Goal: Information Seeking & Learning: Learn about a topic

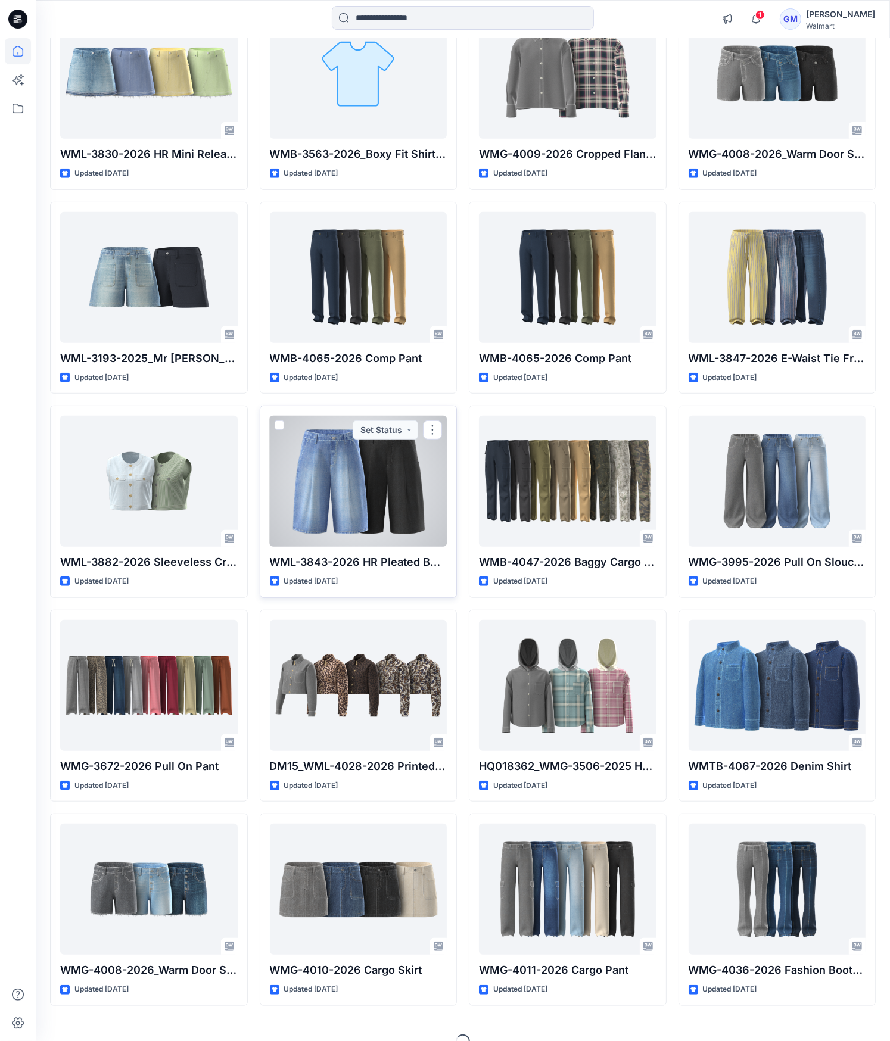
scroll to position [394, 0]
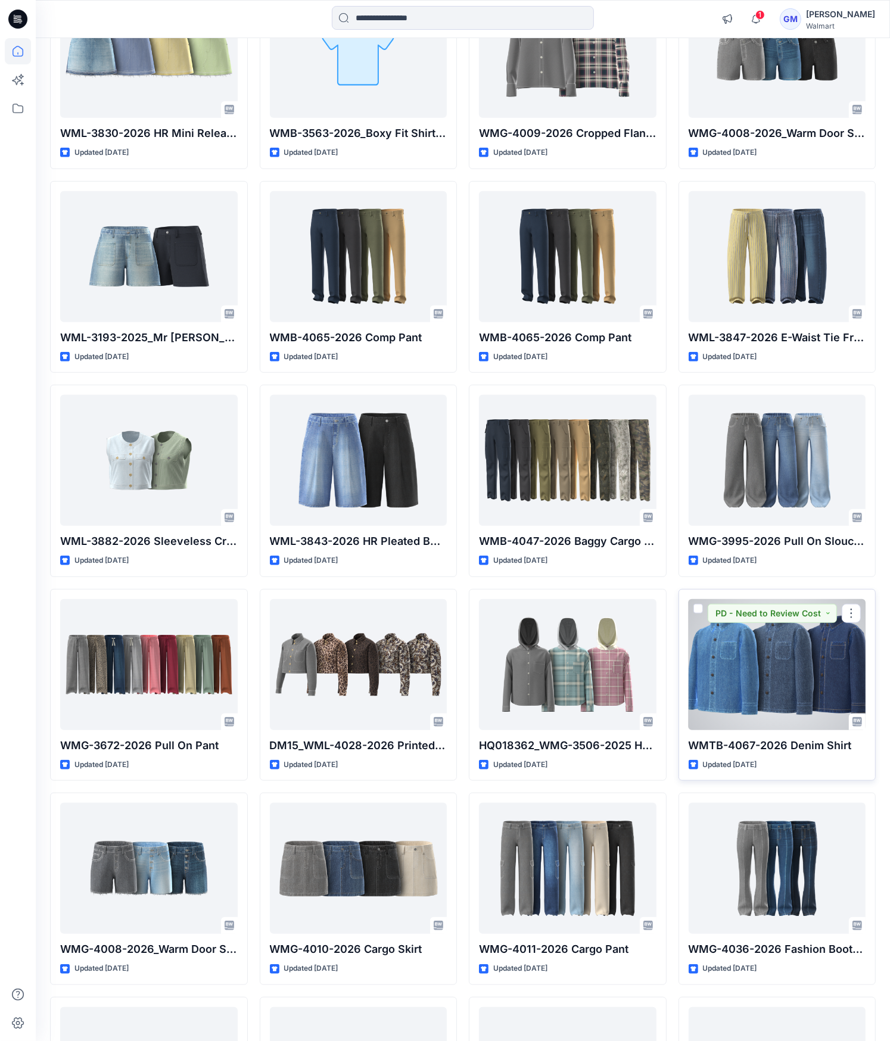
click at [804, 649] on div at bounding box center [776, 664] width 177 height 131
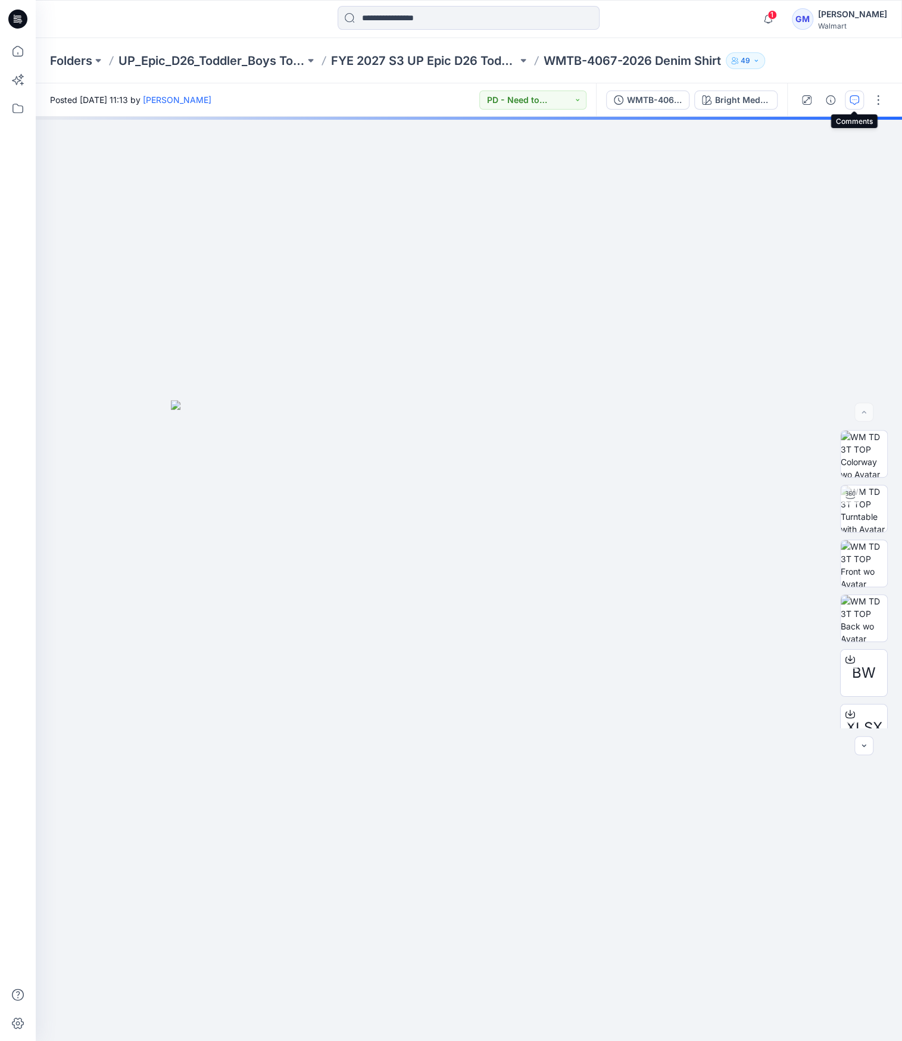
click at [854, 102] on icon "button" at bounding box center [855, 100] width 10 height 10
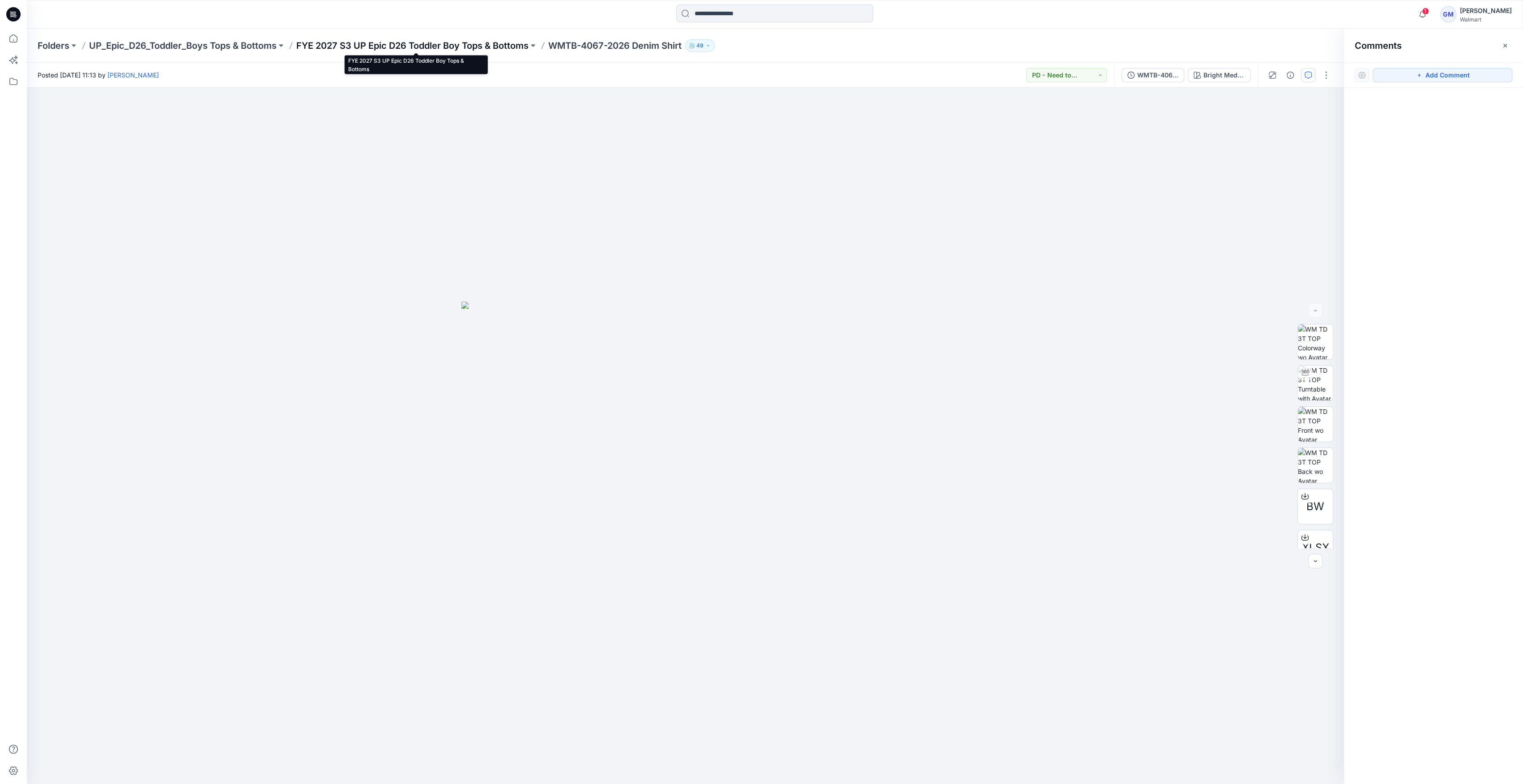
click at [509, 41] on p "FYE 2027 S3 UP Epic D26 Toddler Boy Tops & Bottoms" at bounding box center [412, 45] width 232 height 13
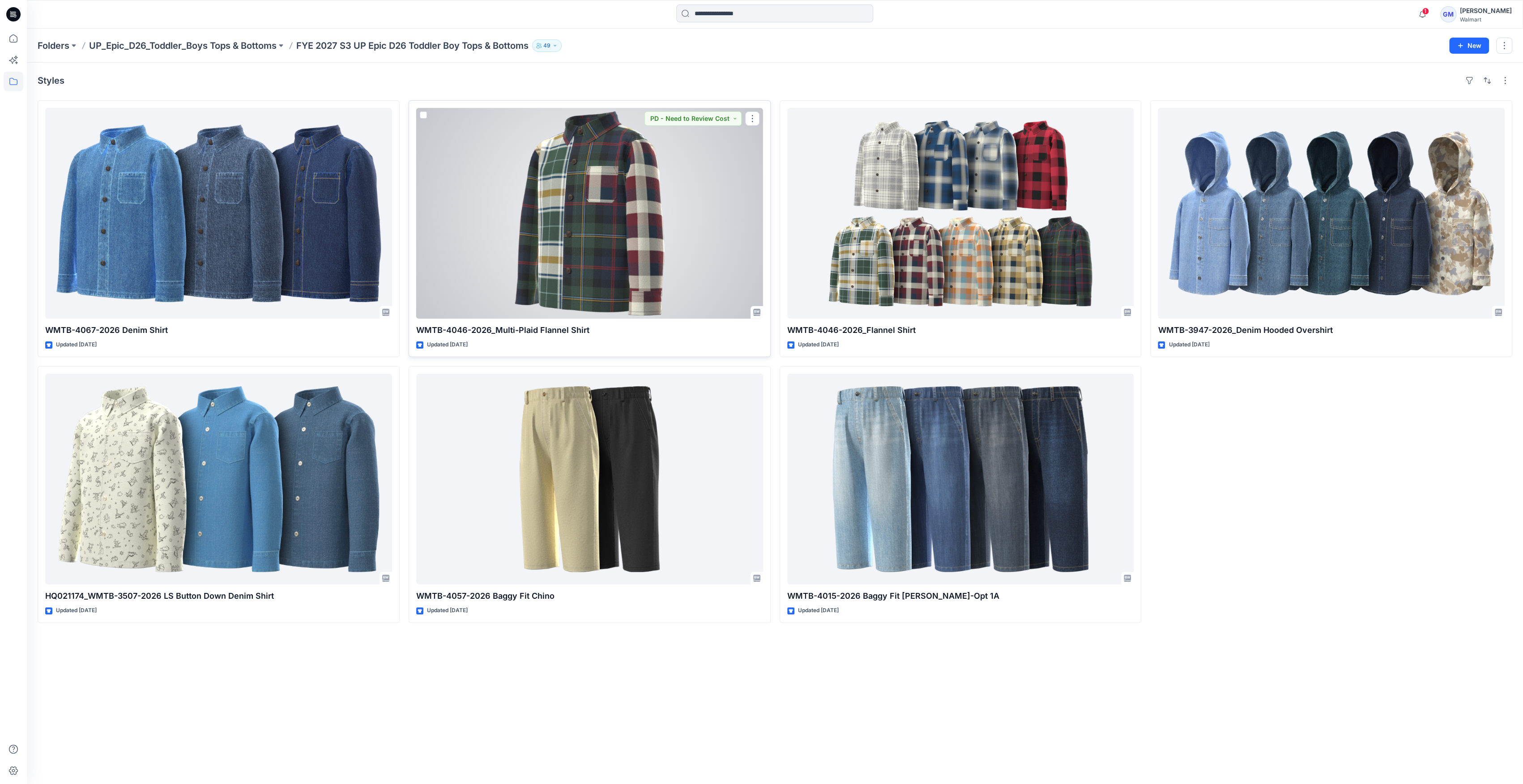
click at [678, 274] on div at bounding box center [589, 213] width 347 height 210
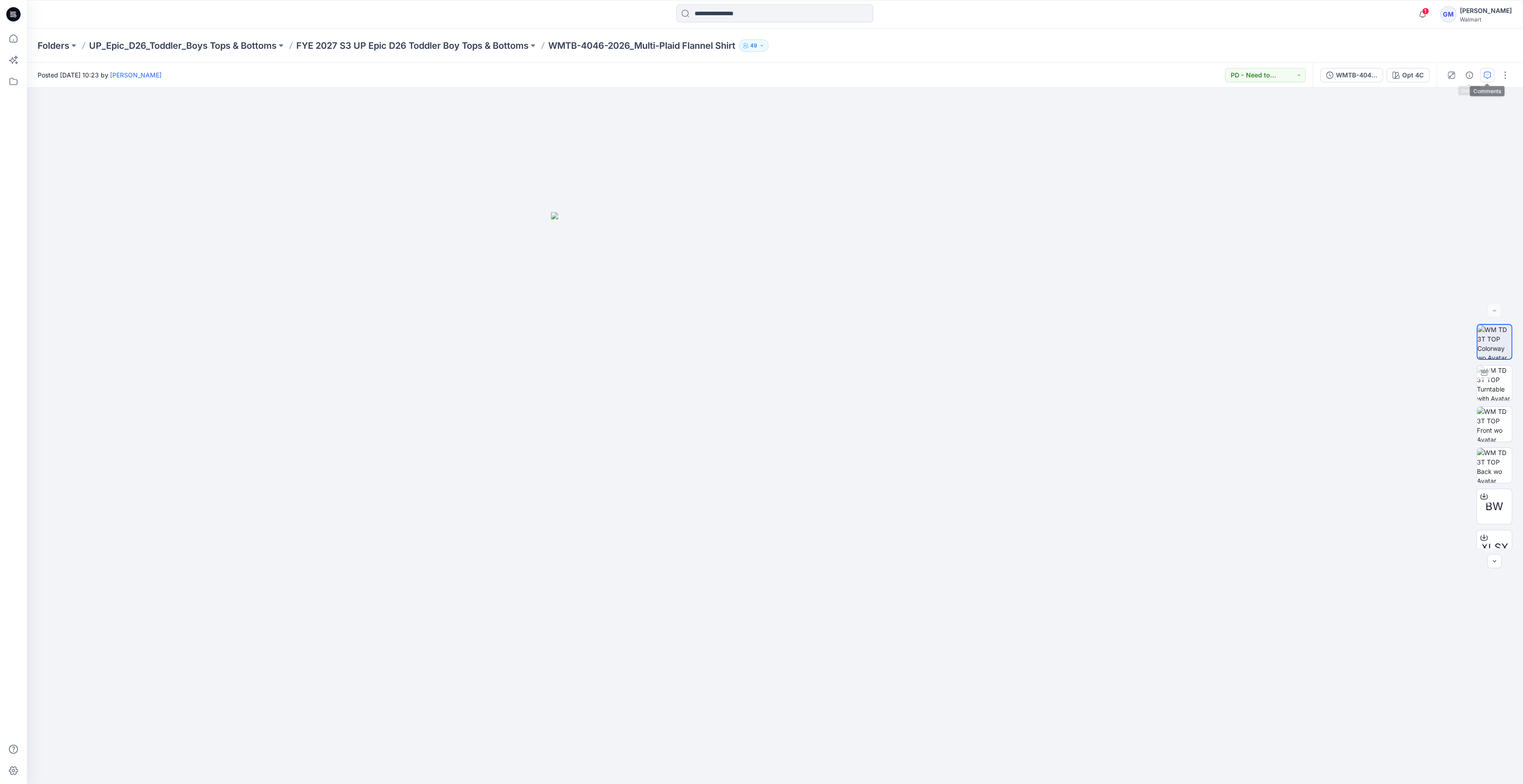
click at [678, 74] on icon "button" at bounding box center [1488, 75] width 8 height 8
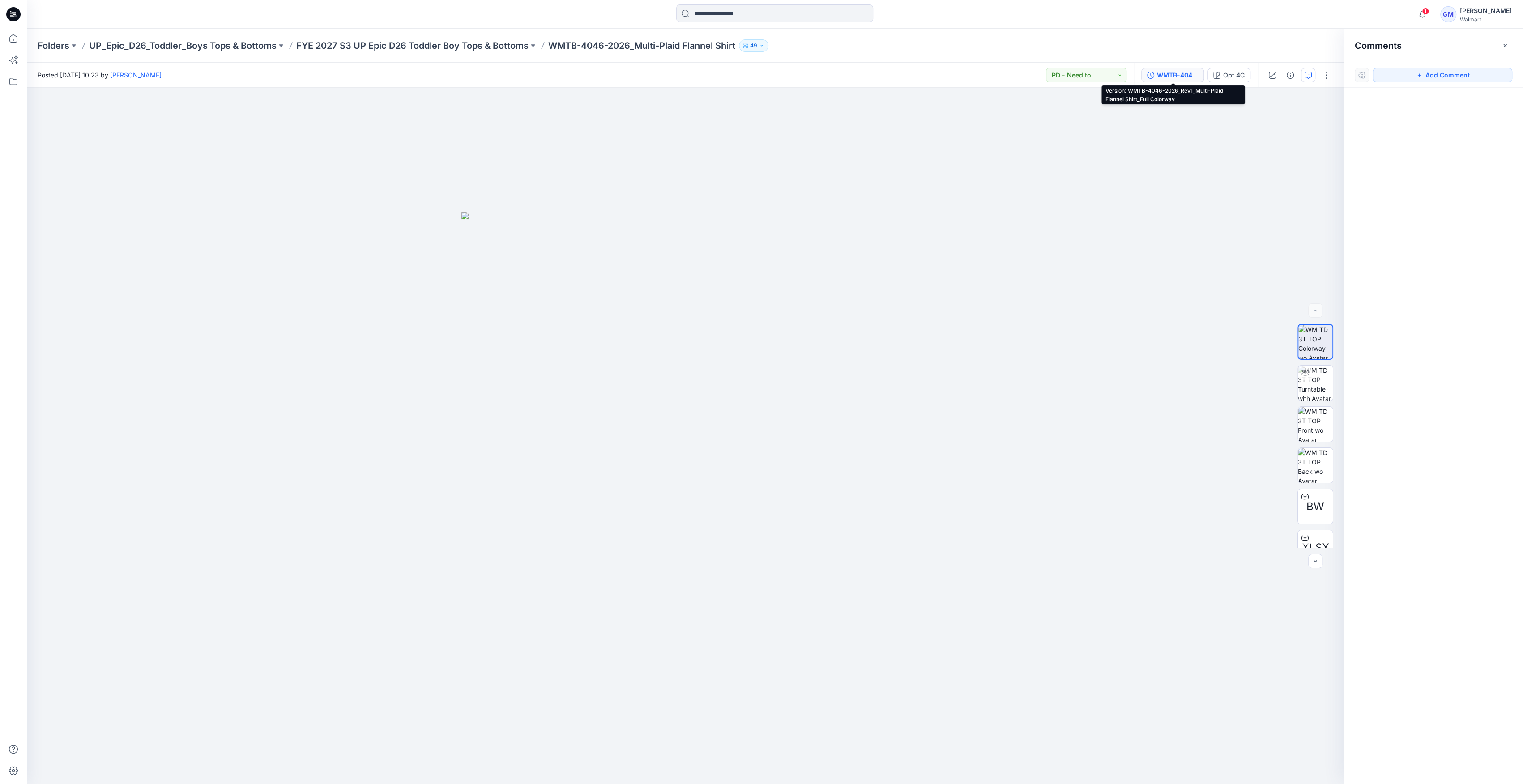
click at [678, 77] on div "WMTB-4046-2026_Rev1_Multi-Plaid Flannel Shirt_Full Colorway" at bounding box center [1177, 74] width 41 height 10
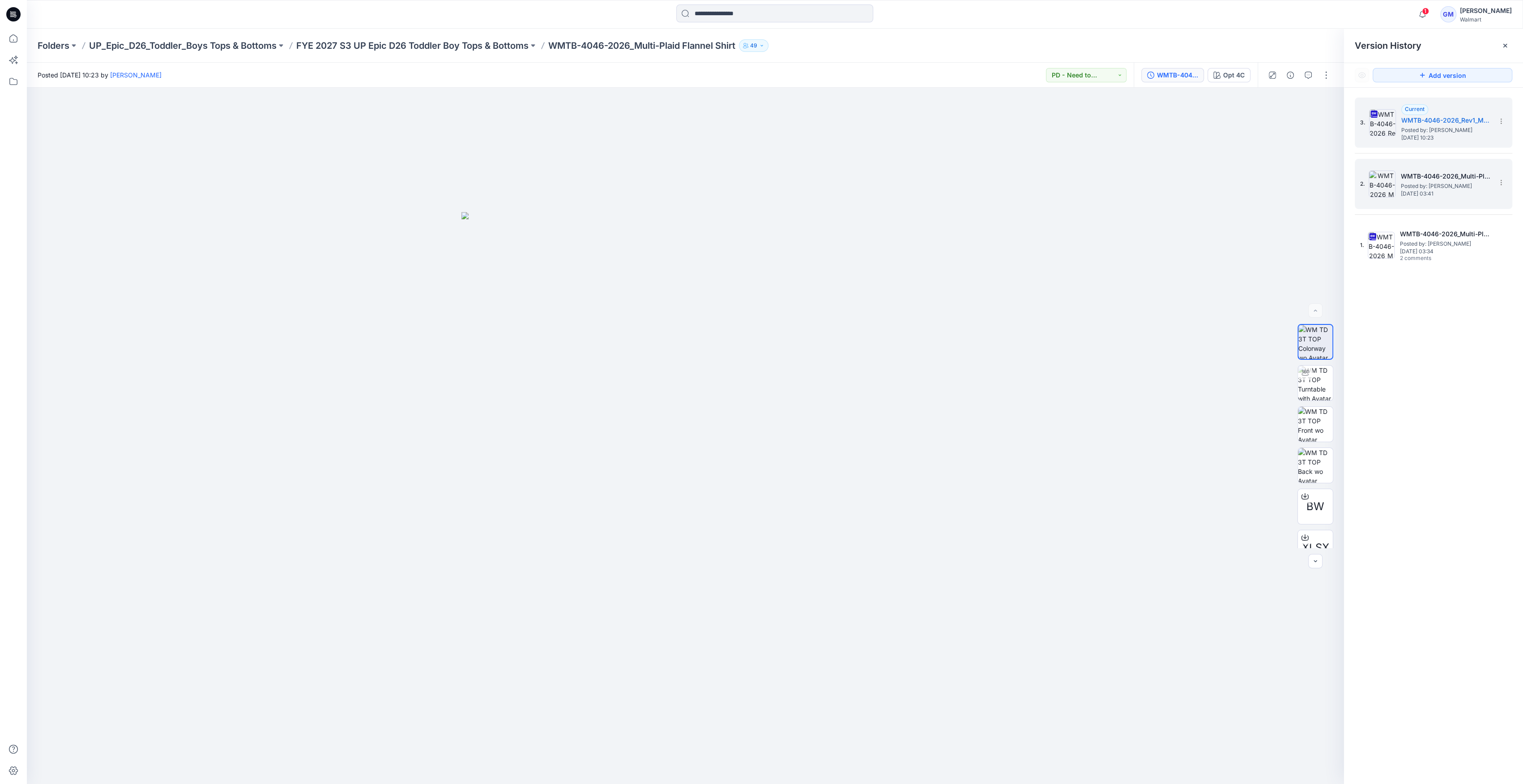
click at [678, 186] on img at bounding box center [1382, 184] width 27 height 27
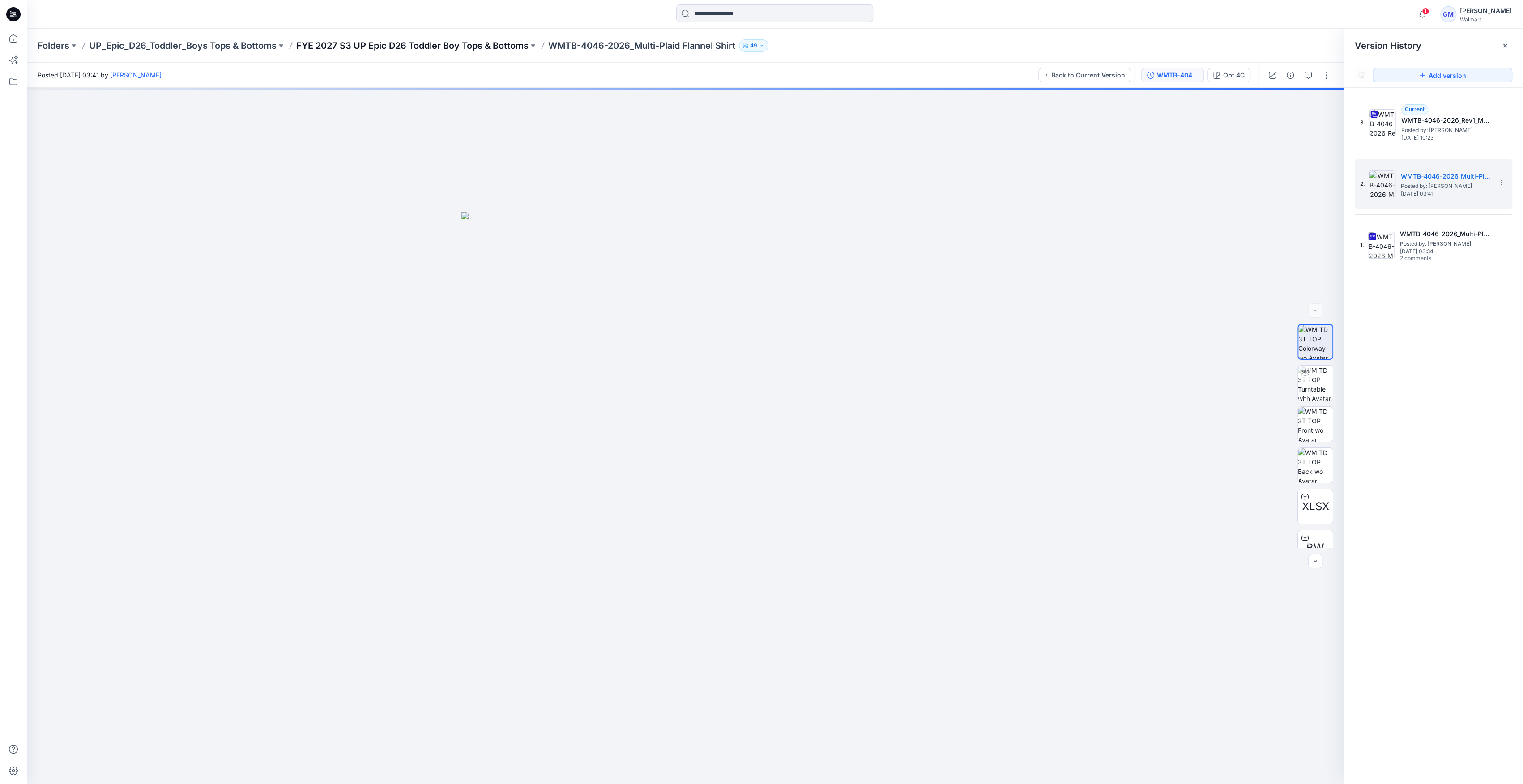
click at [464, 50] on p "FYE 2027 S3 UP Epic D26 Toddler Boy Tops & Bottoms" at bounding box center [412, 45] width 232 height 13
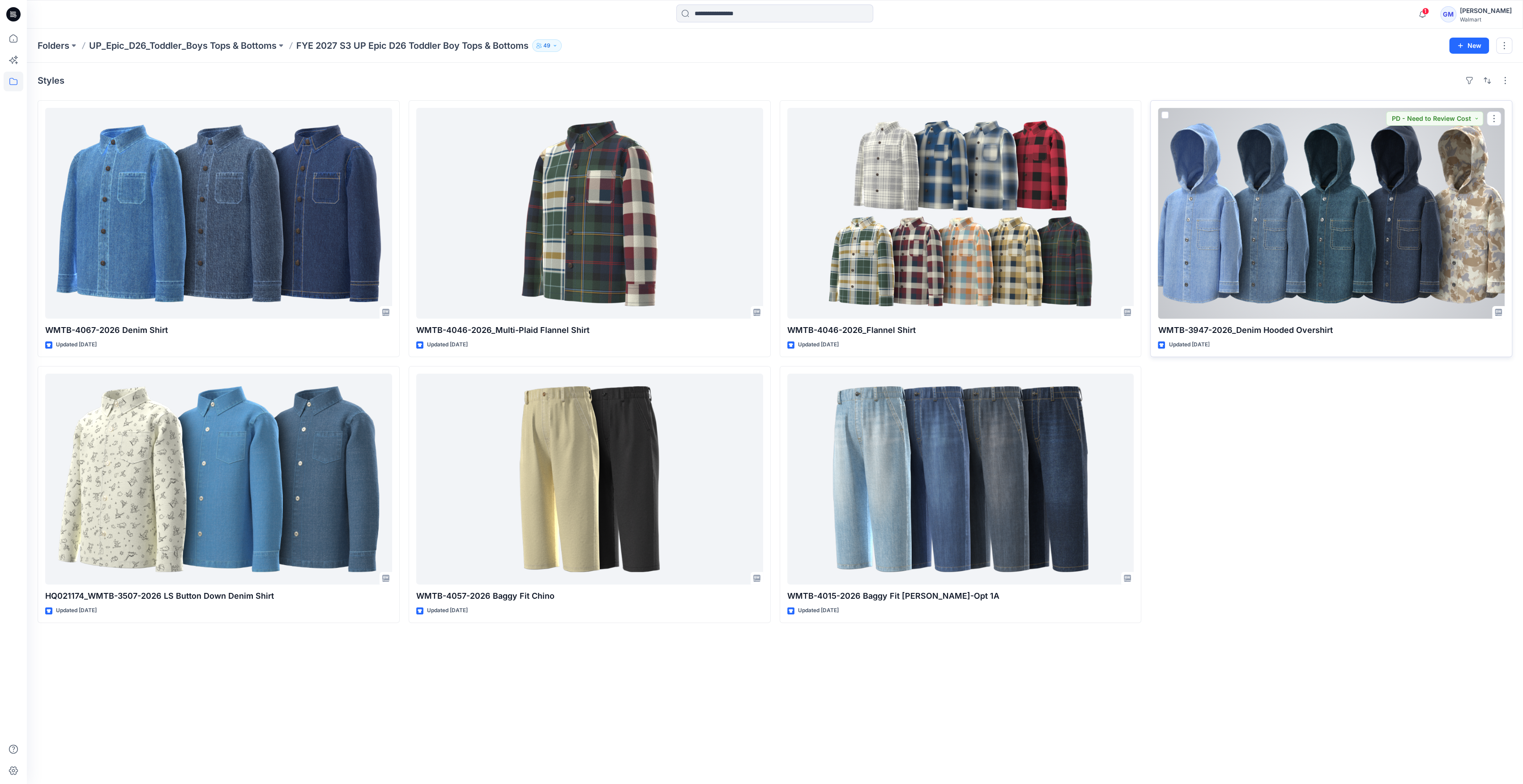
click at [678, 158] on div at bounding box center [1331, 213] width 347 height 210
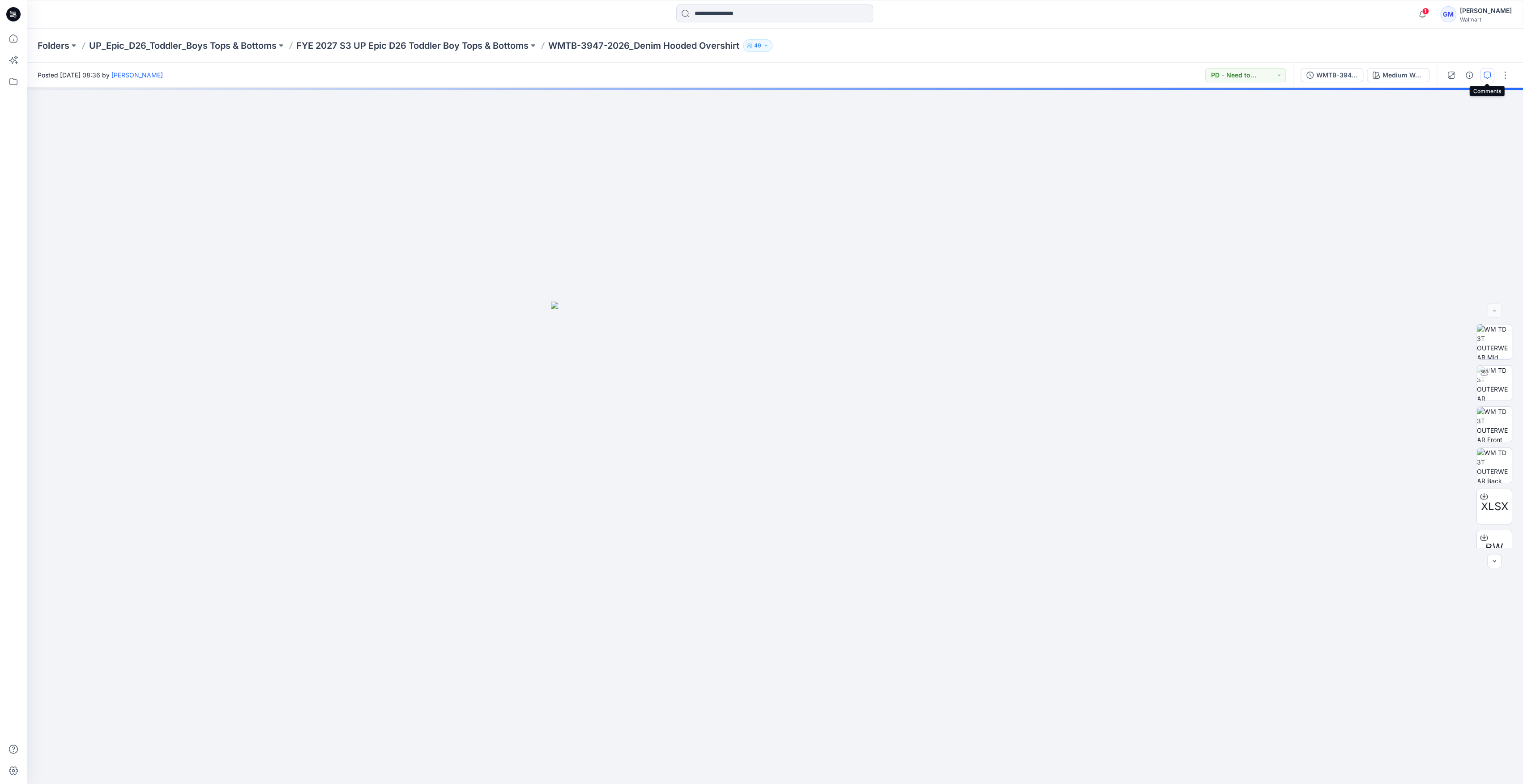
click at [678, 75] on icon "button" at bounding box center [1488, 75] width 8 height 8
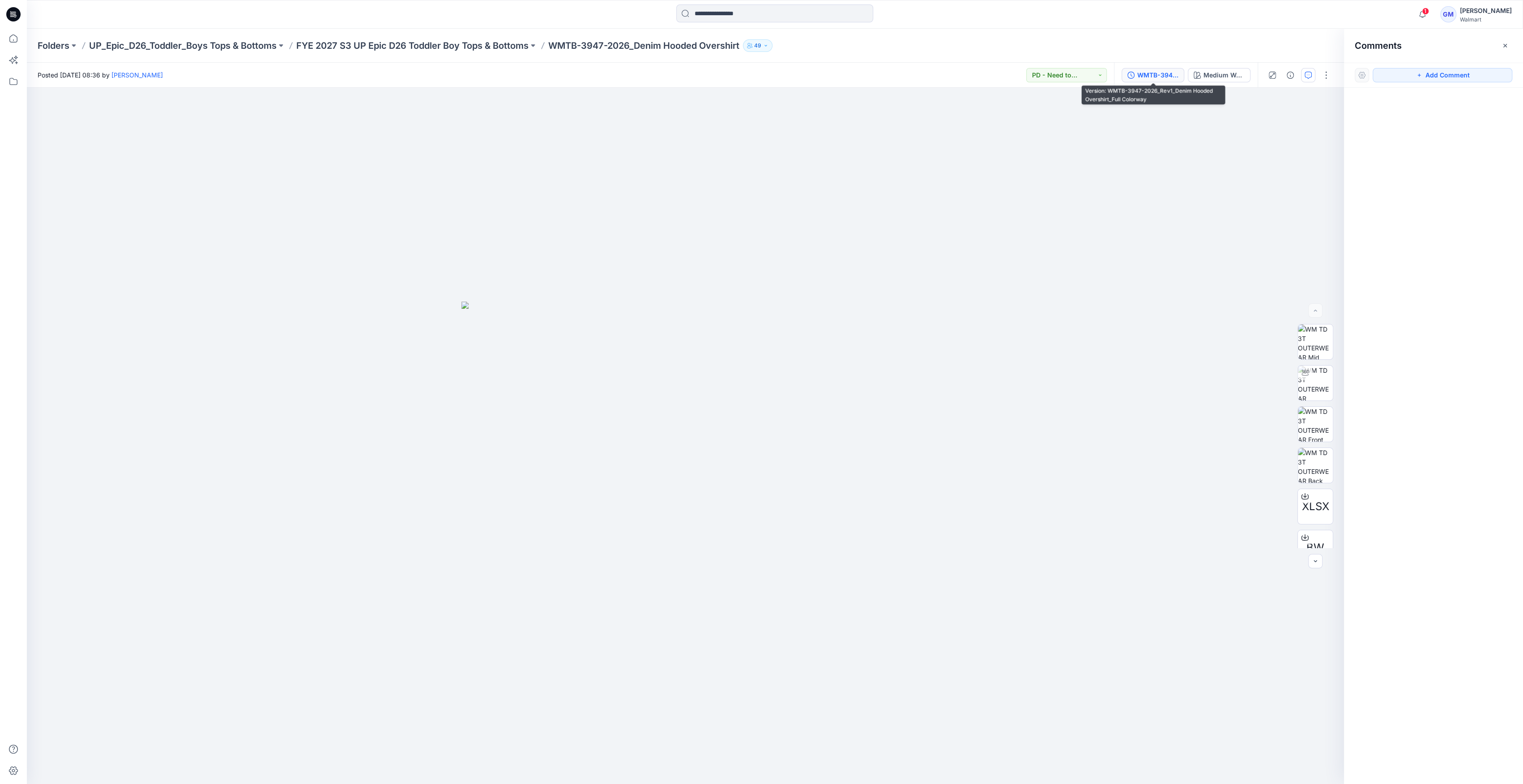
click at [678, 73] on div "WMTB-3947-2026_Rev1_Denim Hooded Overshirt_Full Colorway" at bounding box center [1158, 74] width 41 height 10
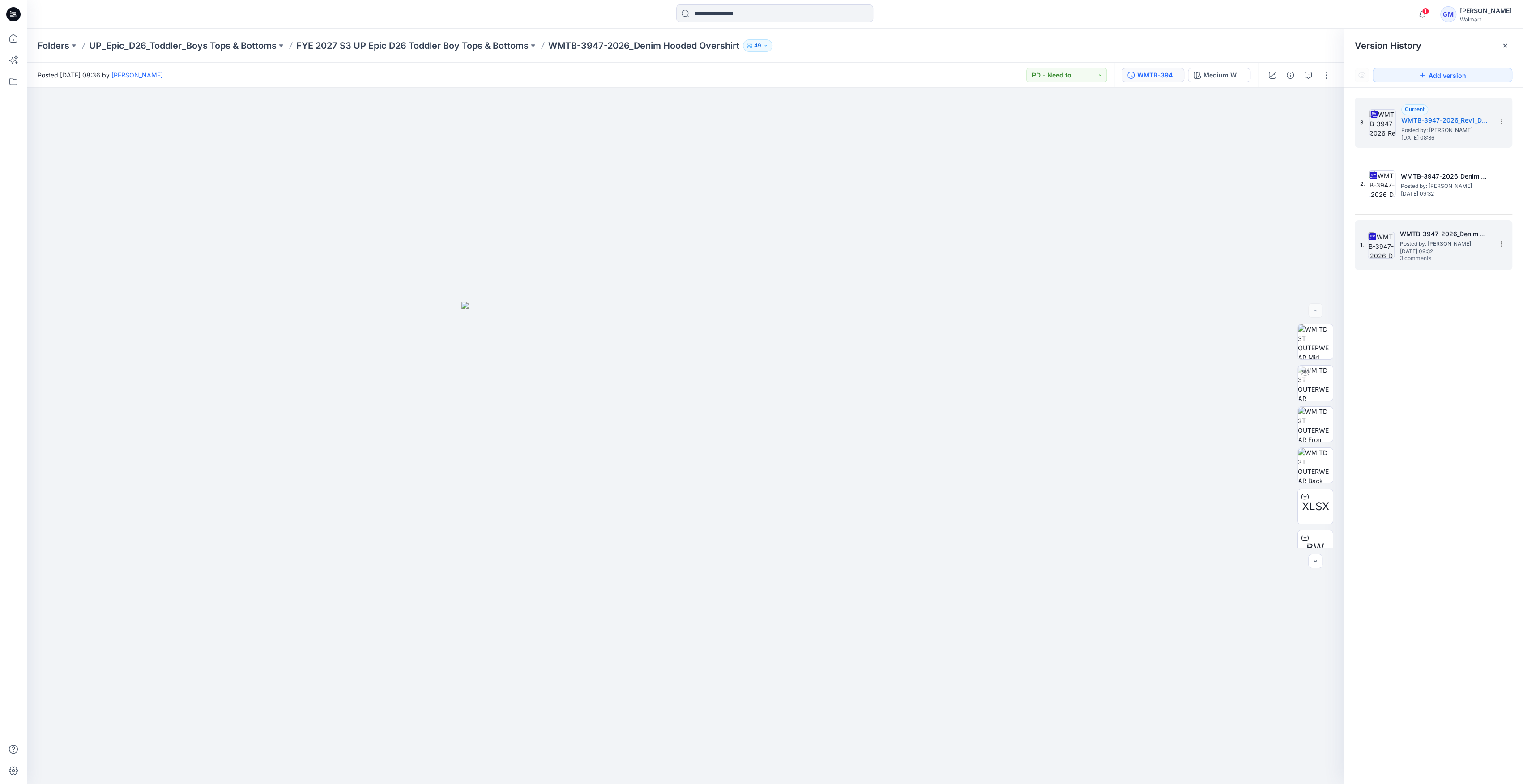
click at [678, 244] on span "Posted by: [PERSON_NAME]" at bounding box center [1445, 244] width 89 height 9
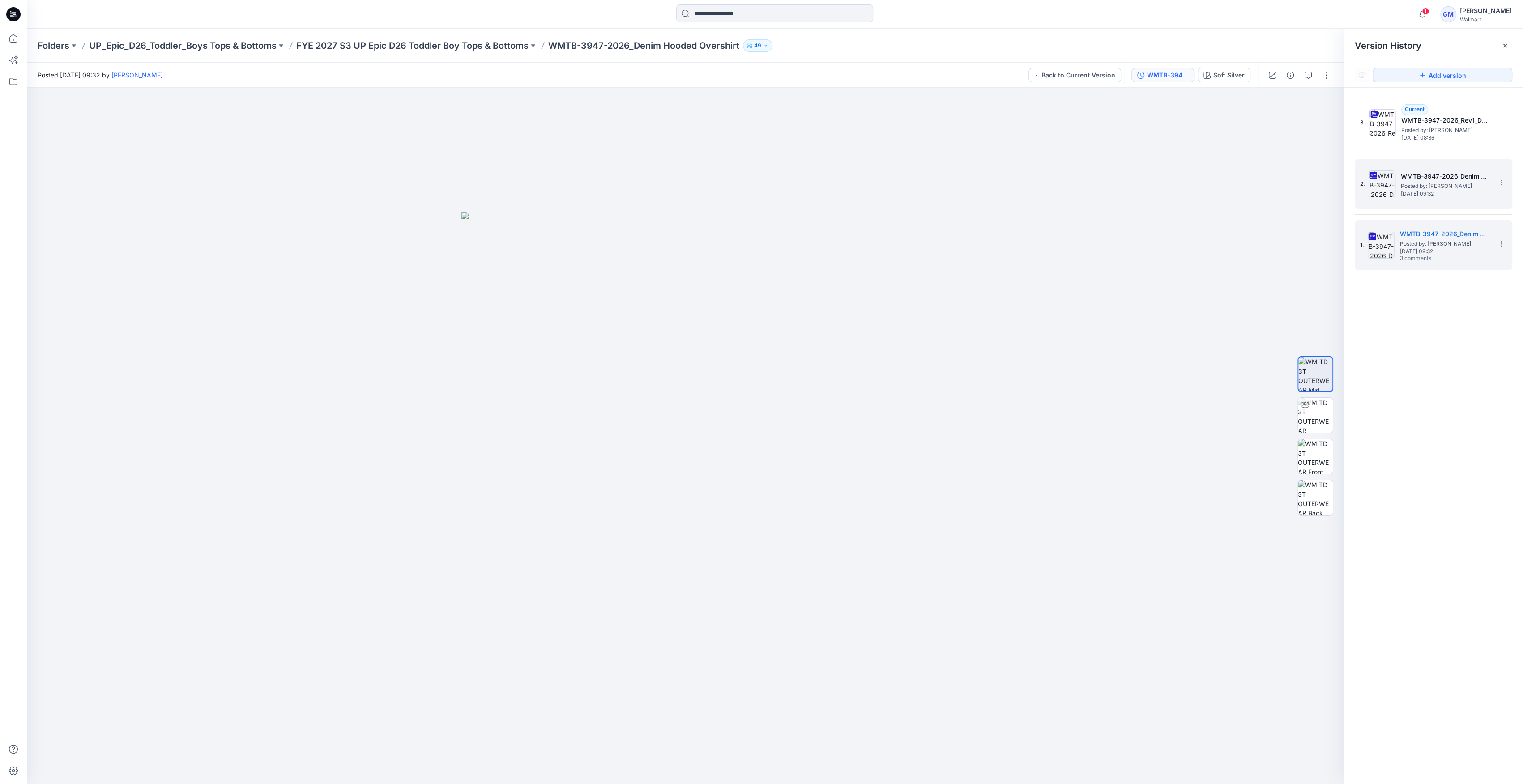
click at [678, 174] on img at bounding box center [1382, 184] width 27 height 27
click at [678, 73] on icon "button" at bounding box center [1309, 75] width 8 height 8
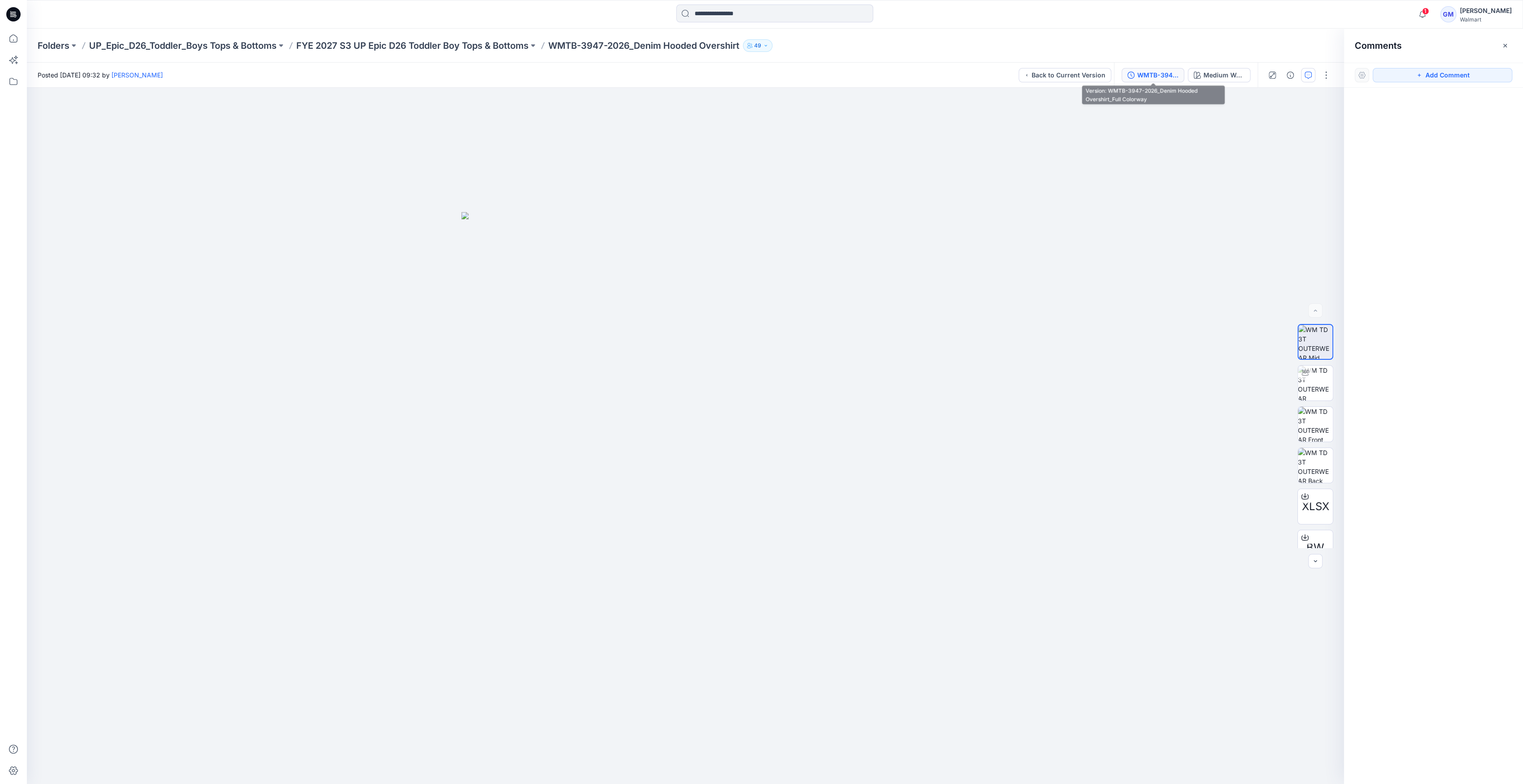
click at [678, 71] on div "WMTB-3947-2026_Denim Hooded Overshirt_Full Colorway" at bounding box center [1158, 74] width 41 height 10
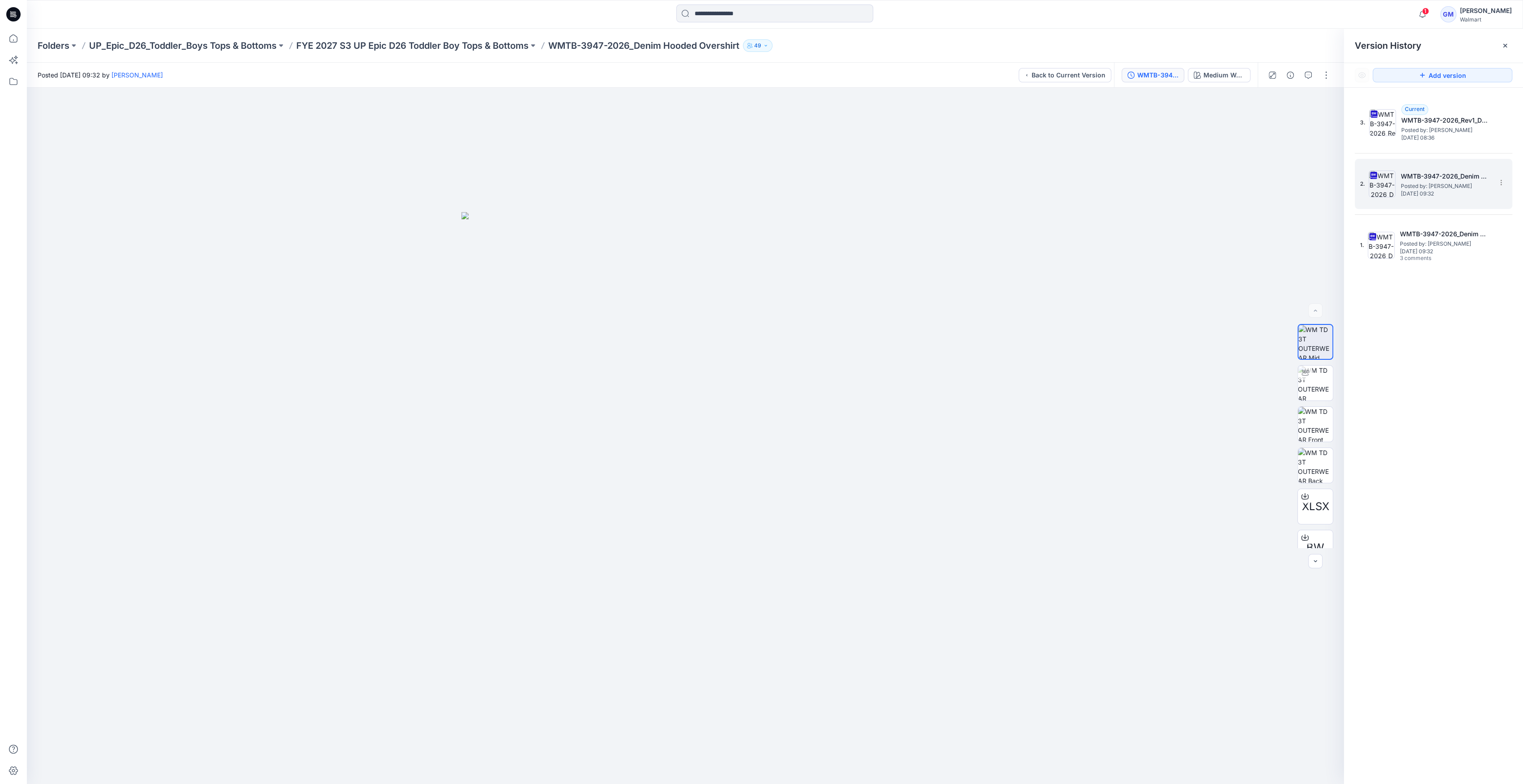
click at [678, 183] on span "Posted by: [PERSON_NAME]" at bounding box center [1446, 186] width 89 height 9
click at [524, 48] on p "FYE 2027 S3 UP Epic D26 Toddler Boy Tops & Bottoms" at bounding box center [412, 45] width 232 height 13
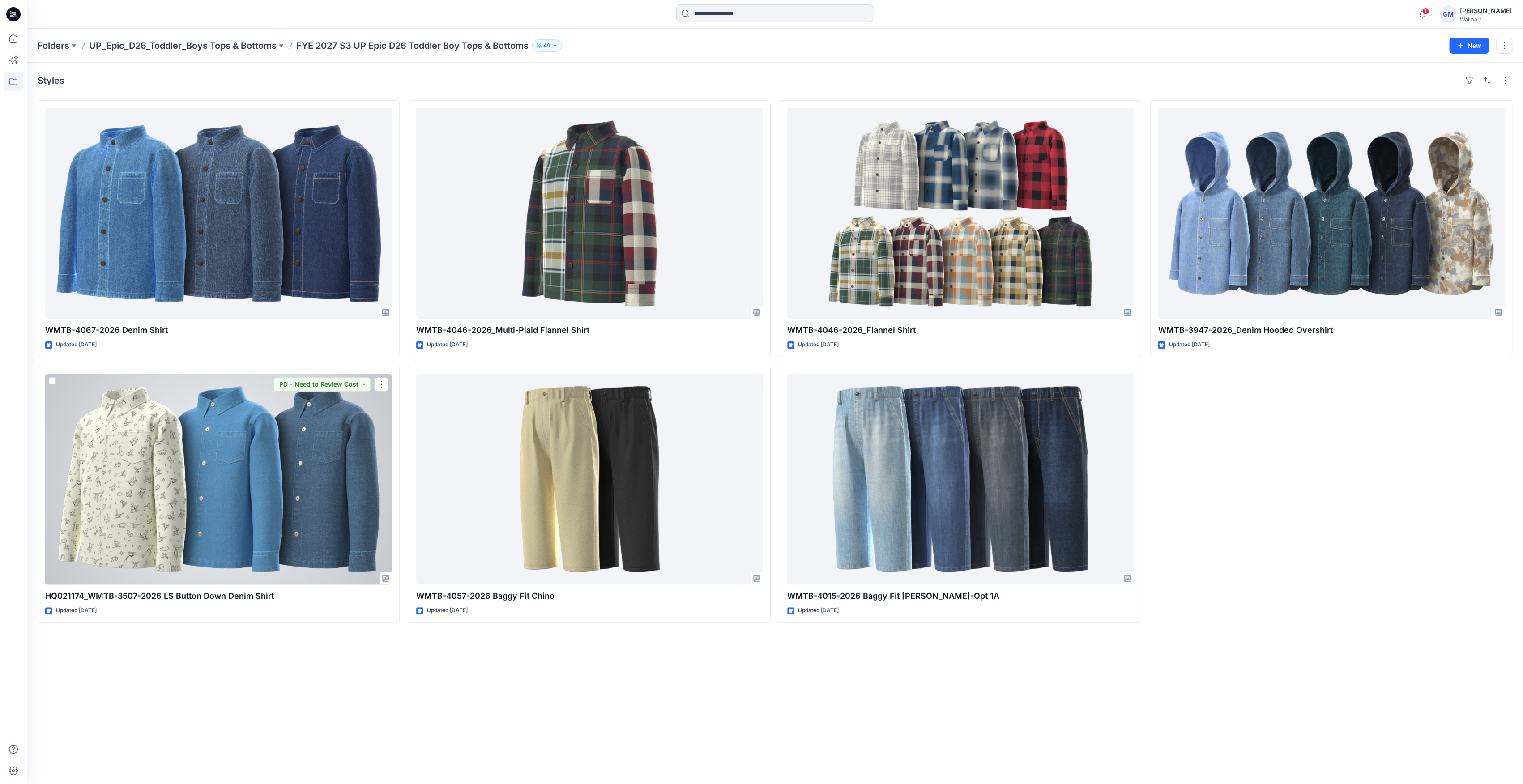
click at [262, 422] on div at bounding box center [218, 479] width 347 height 210
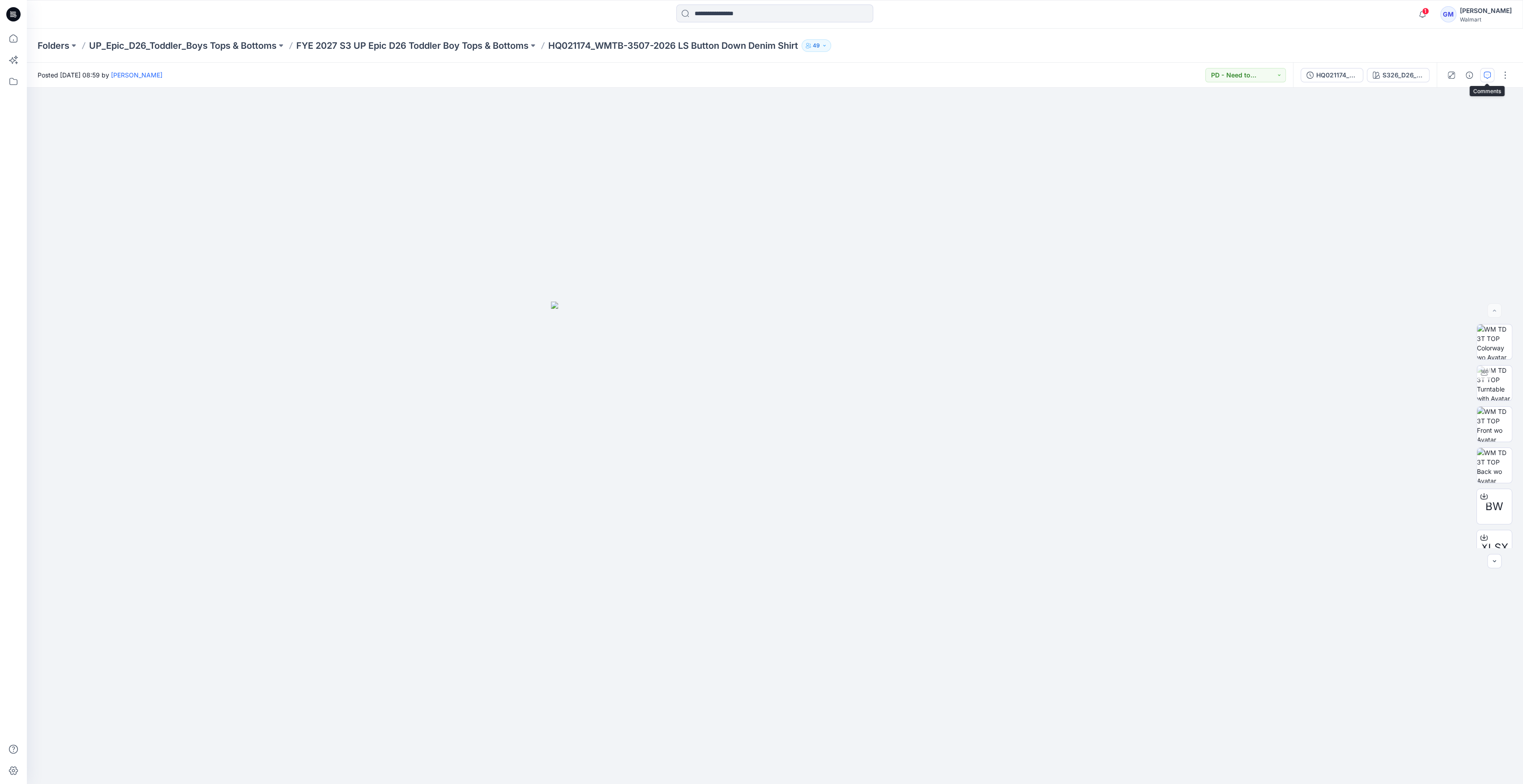
click at [678, 81] on button "button" at bounding box center [1487, 75] width 14 height 14
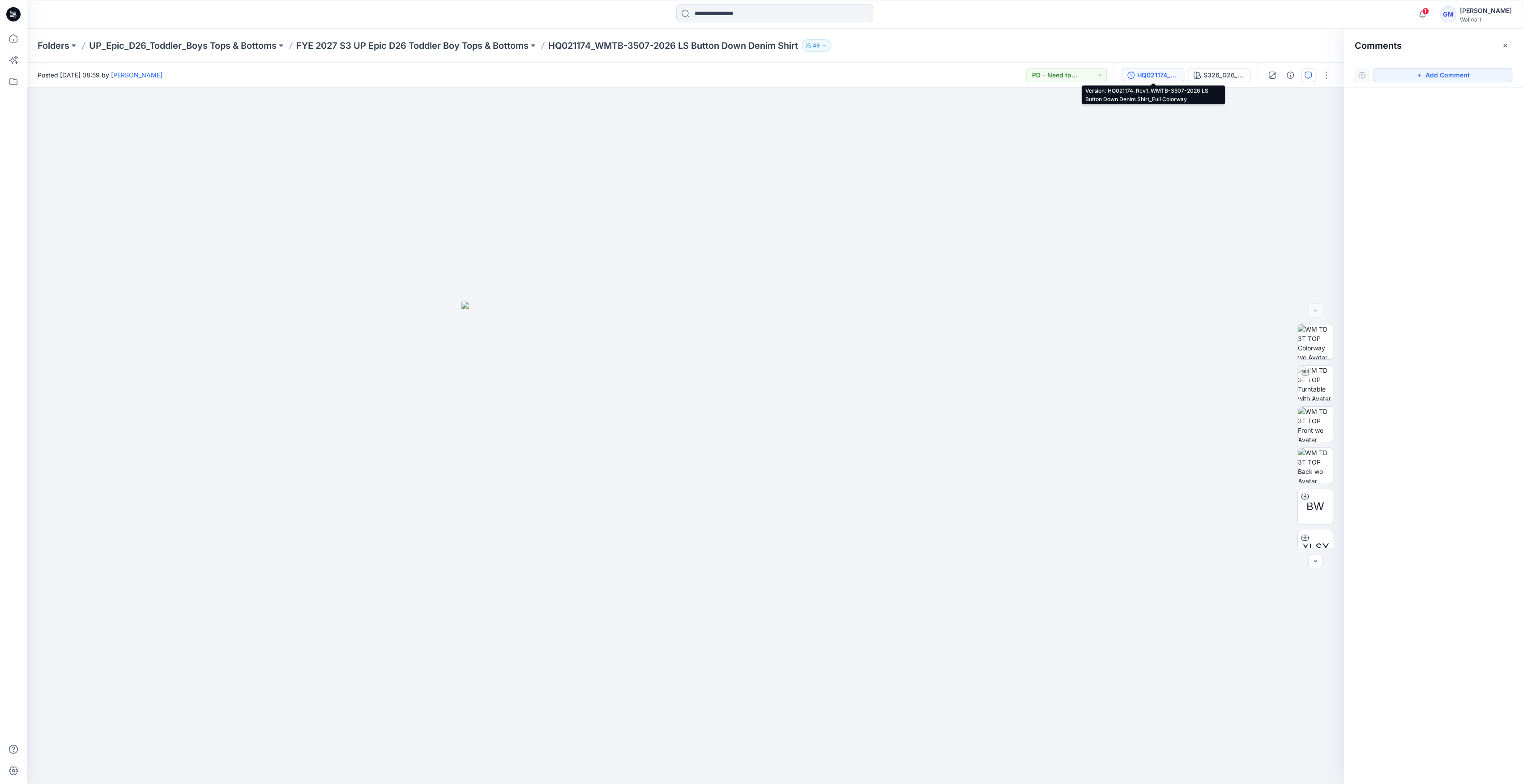
click at [678, 75] on div "HQ021174_Rev1_WMTB-3507-2026 LS Button Down Denim Shirt_Full Colorway" at bounding box center [1158, 74] width 41 height 10
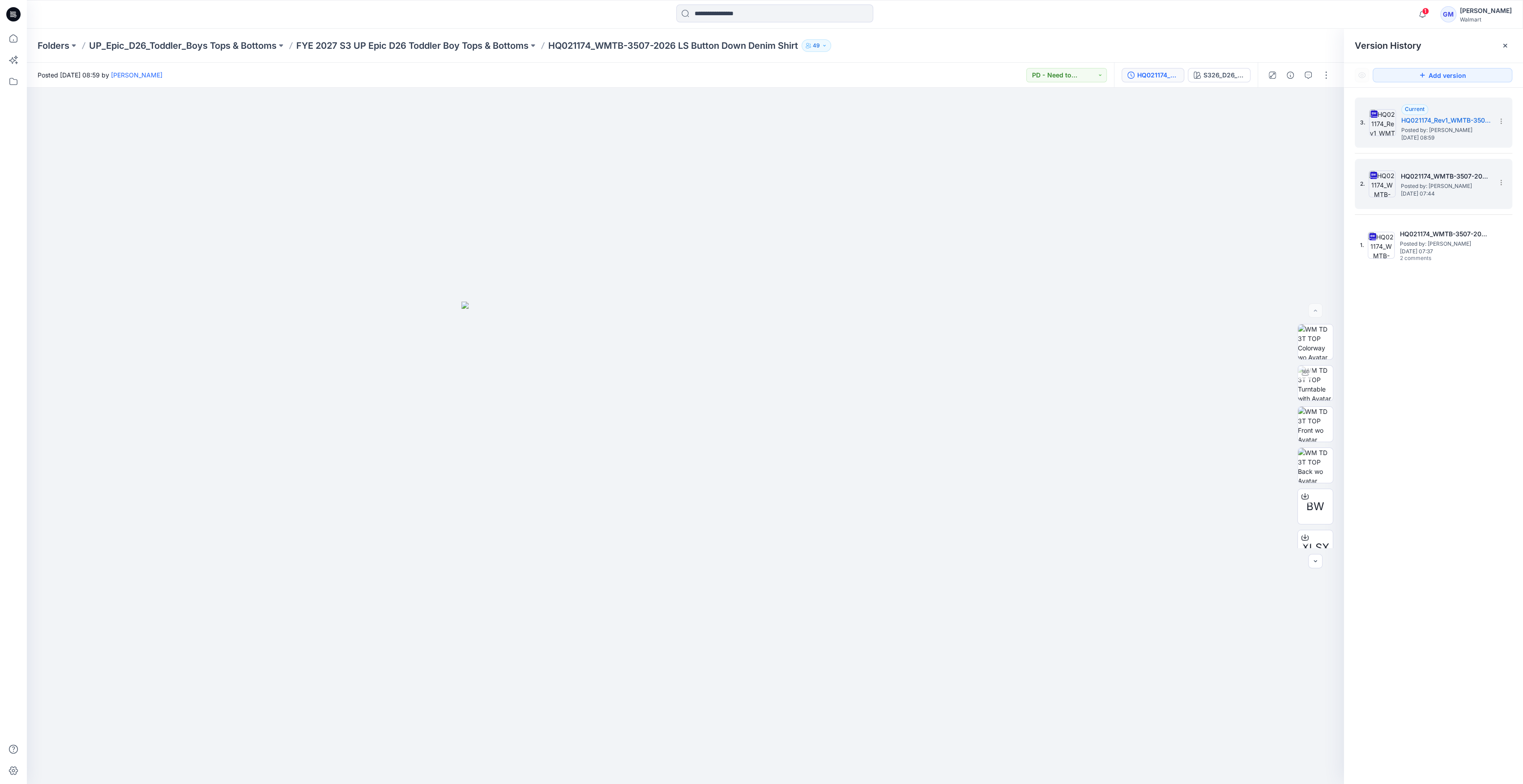
click at [678, 183] on span "Posted by: [PERSON_NAME]" at bounding box center [1446, 186] width 89 height 9
click at [678, 74] on icon "button" at bounding box center [1309, 75] width 8 height 8
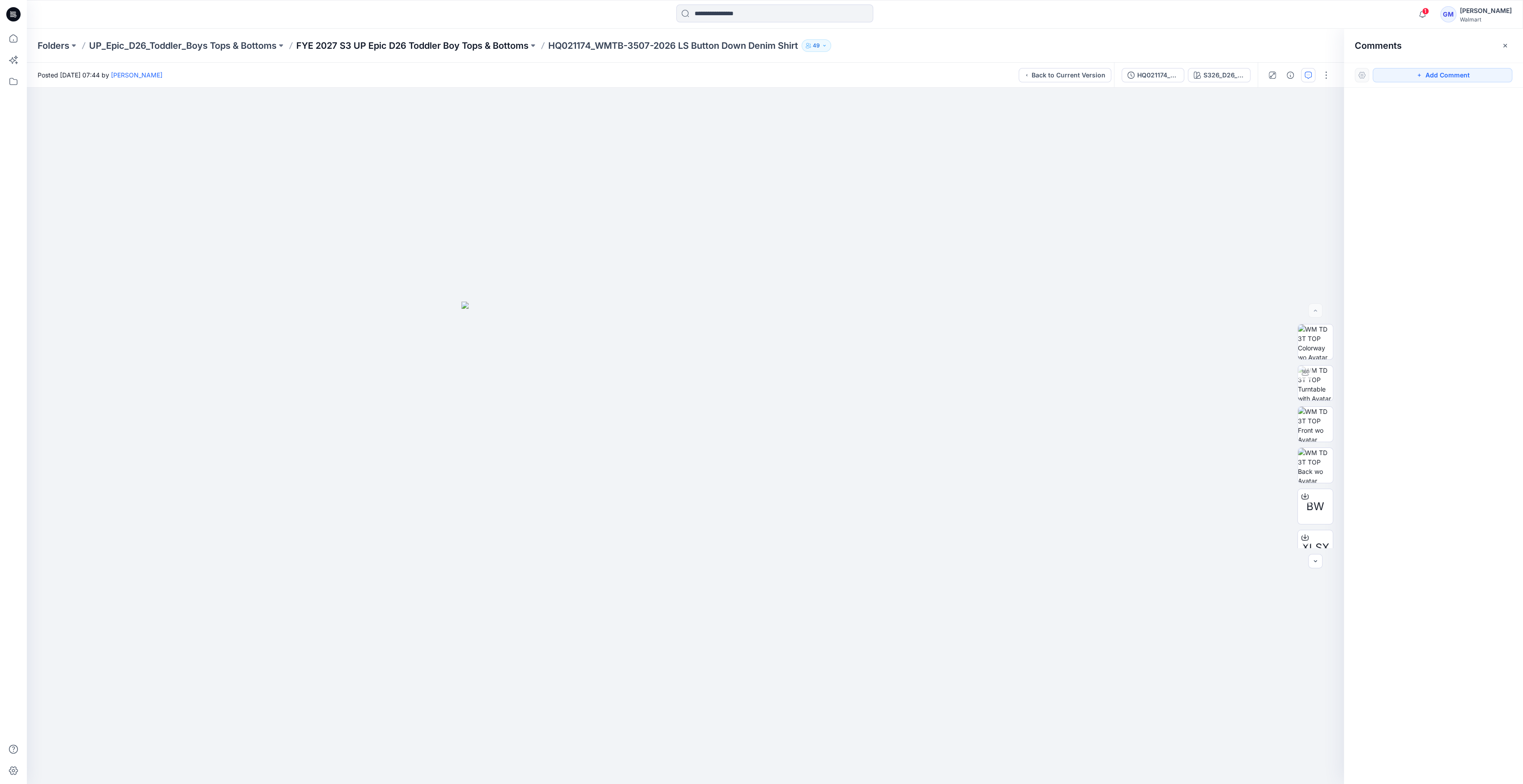
click at [498, 46] on p "FYE 2027 S3 UP Epic D26 Toddler Boy Tops & Bottoms" at bounding box center [412, 45] width 232 height 13
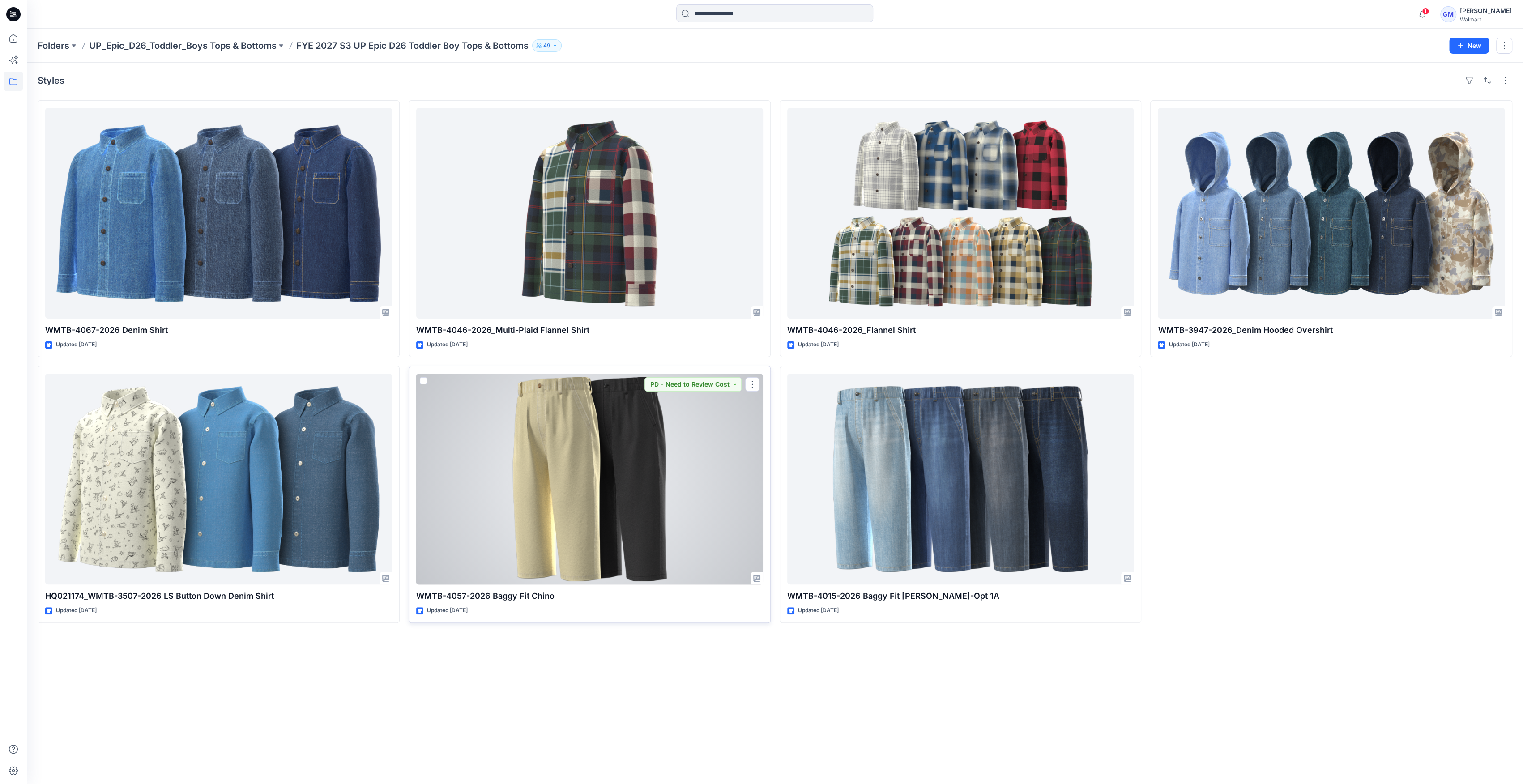
click at [509, 493] on div at bounding box center [589, 479] width 347 height 210
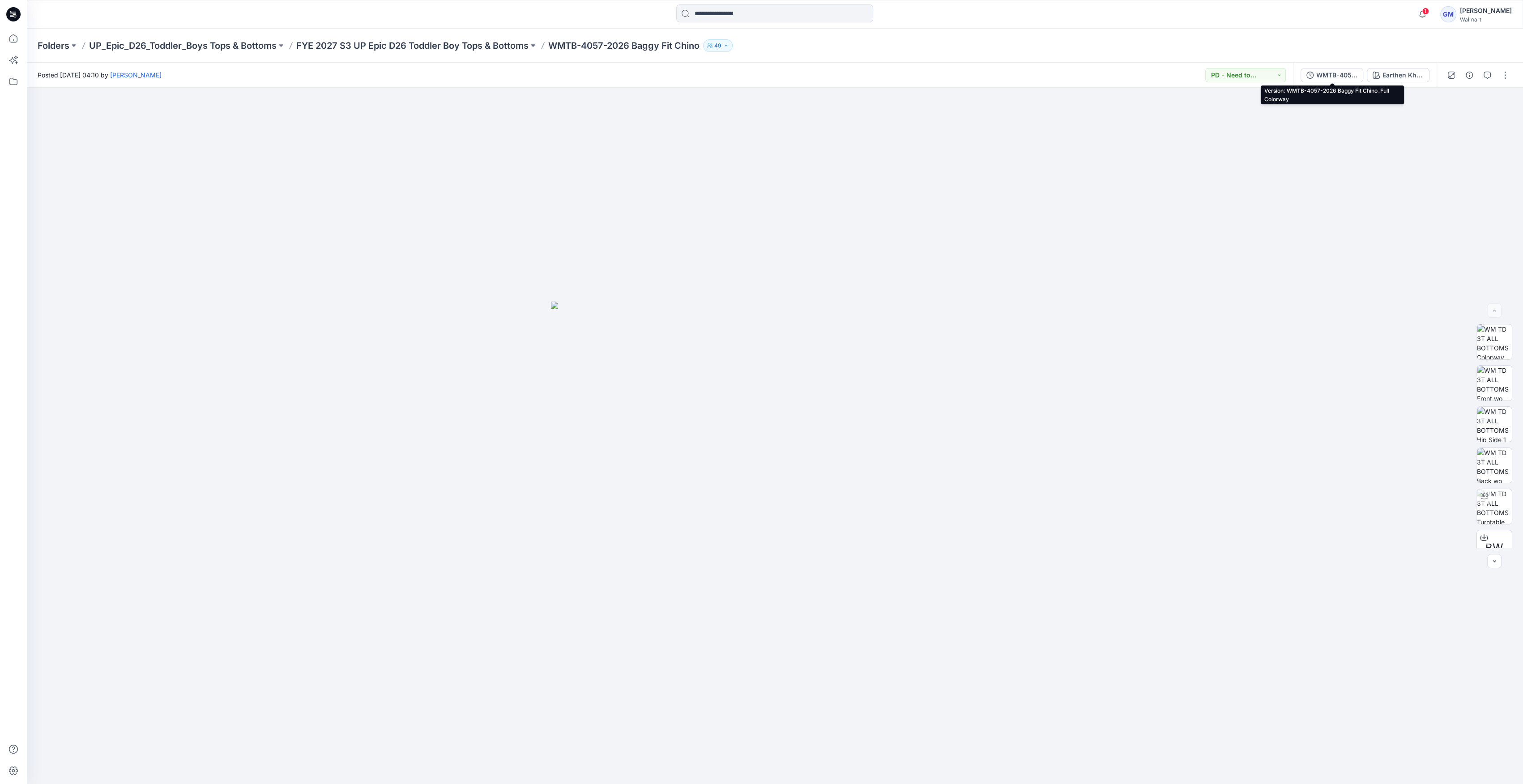
click at [678, 74] on div "WMTB-4057-2026 Baggy Fit Chino_Full Colorway" at bounding box center [1337, 74] width 41 height 10
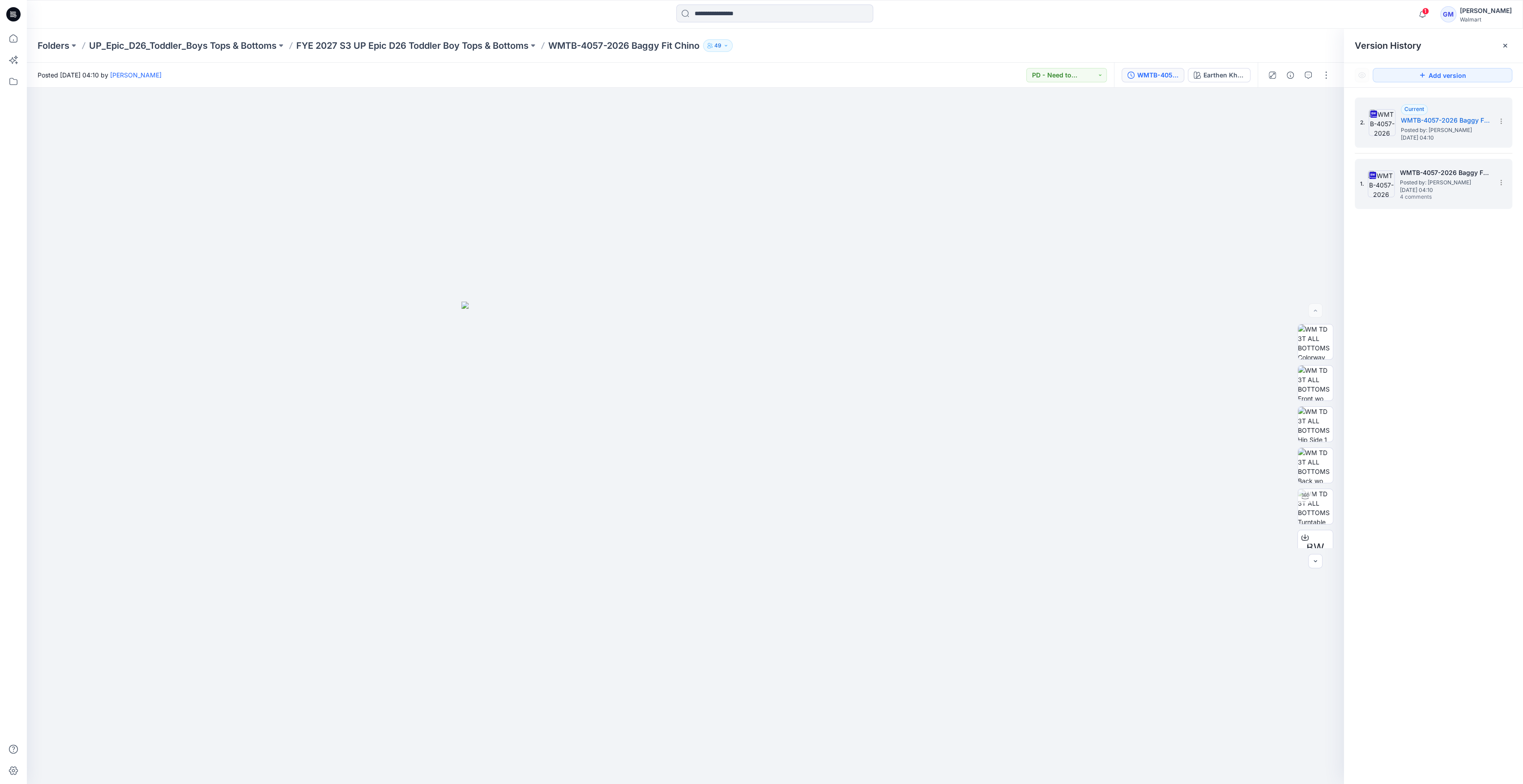
click at [678, 180] on span "Posted by: [PERSON_NAME]" at bounding box center [1445, 183] width 89 height 9
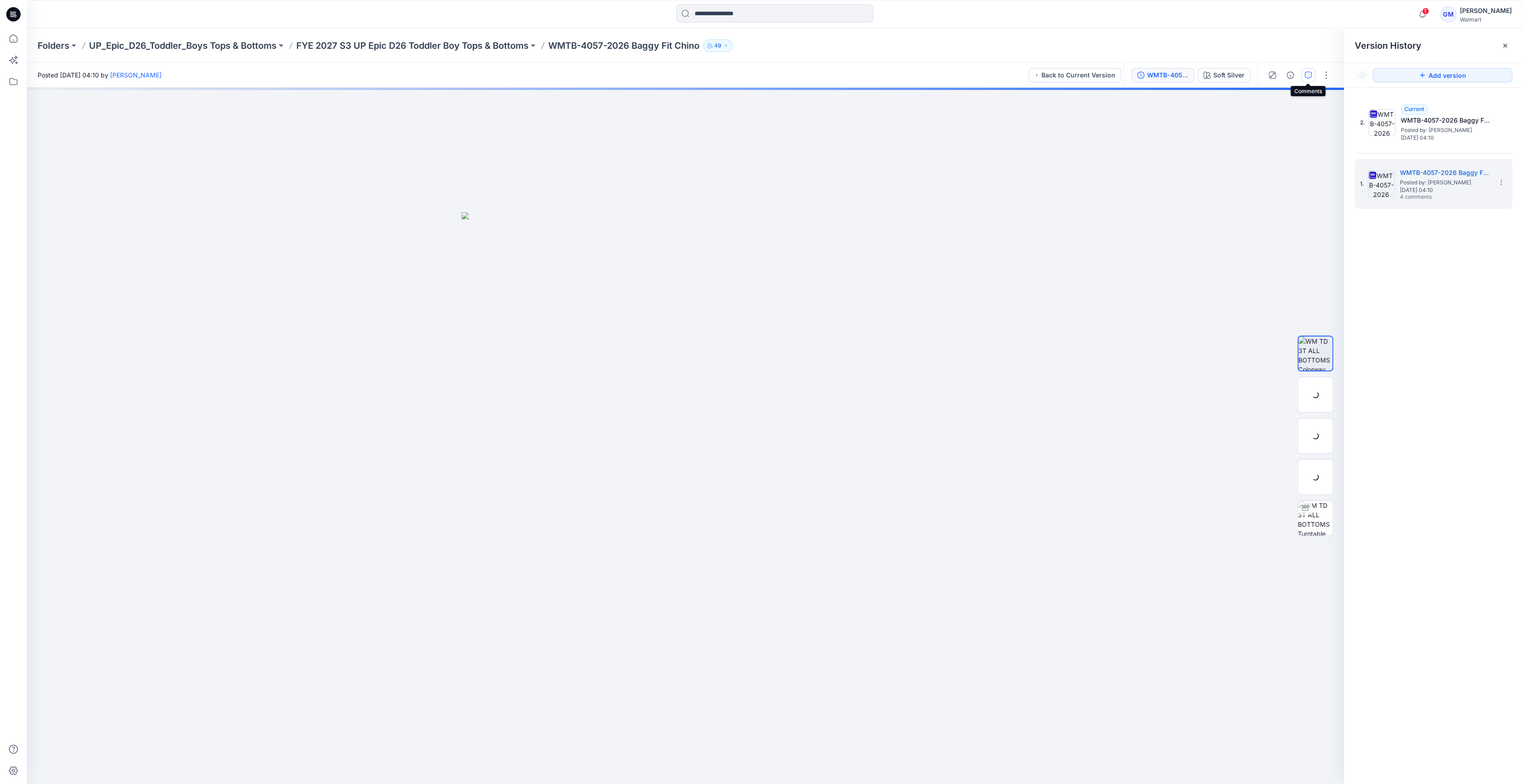
click at [678, 72] on icon "button" at bounding box center [1309, 75] width 8 height 8
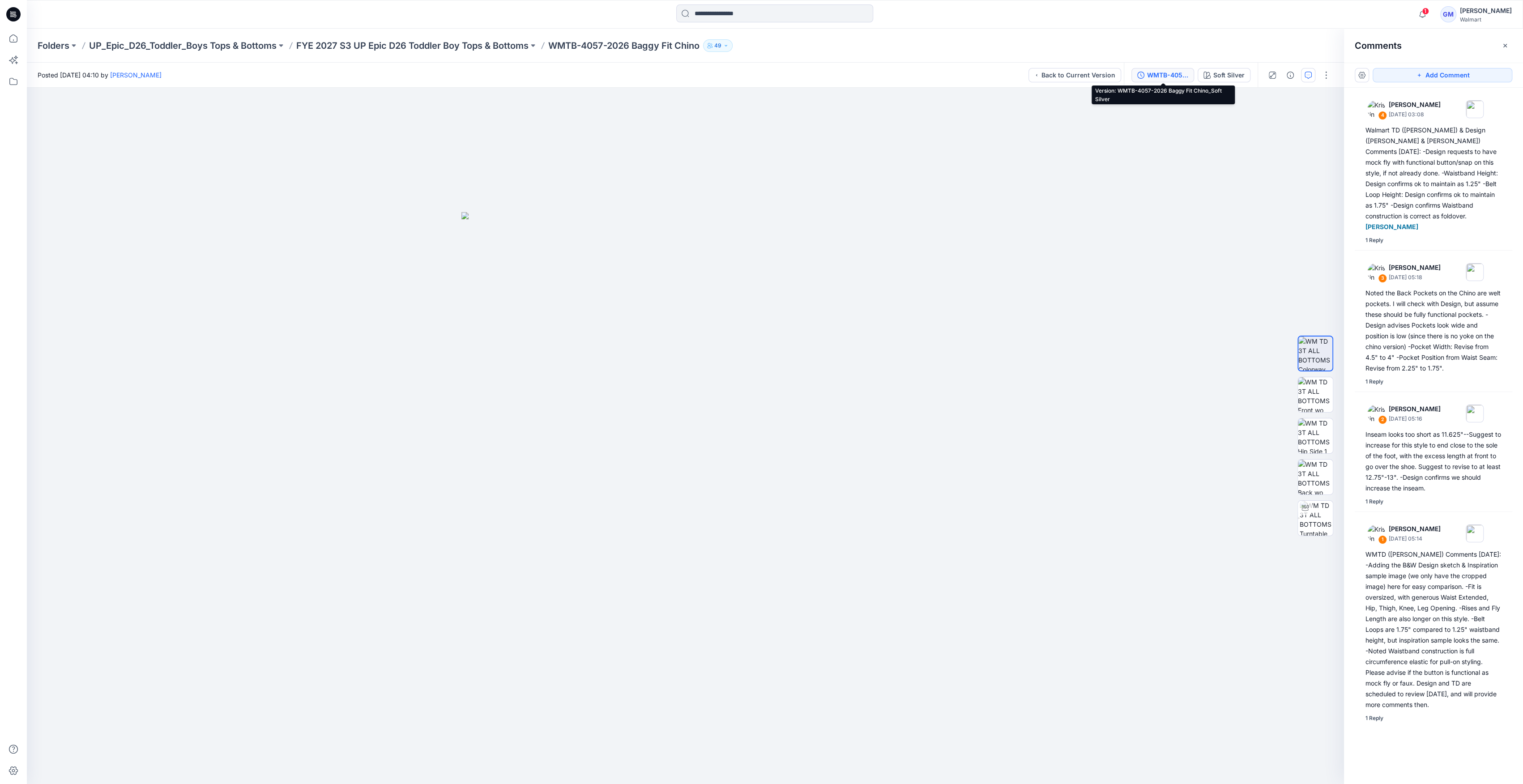
click at [678, 70] on div "WMTB-4057-2026 Baggy Fit Chino_Soft Silver" at bounding box center [1167, 74] width 41 height 10
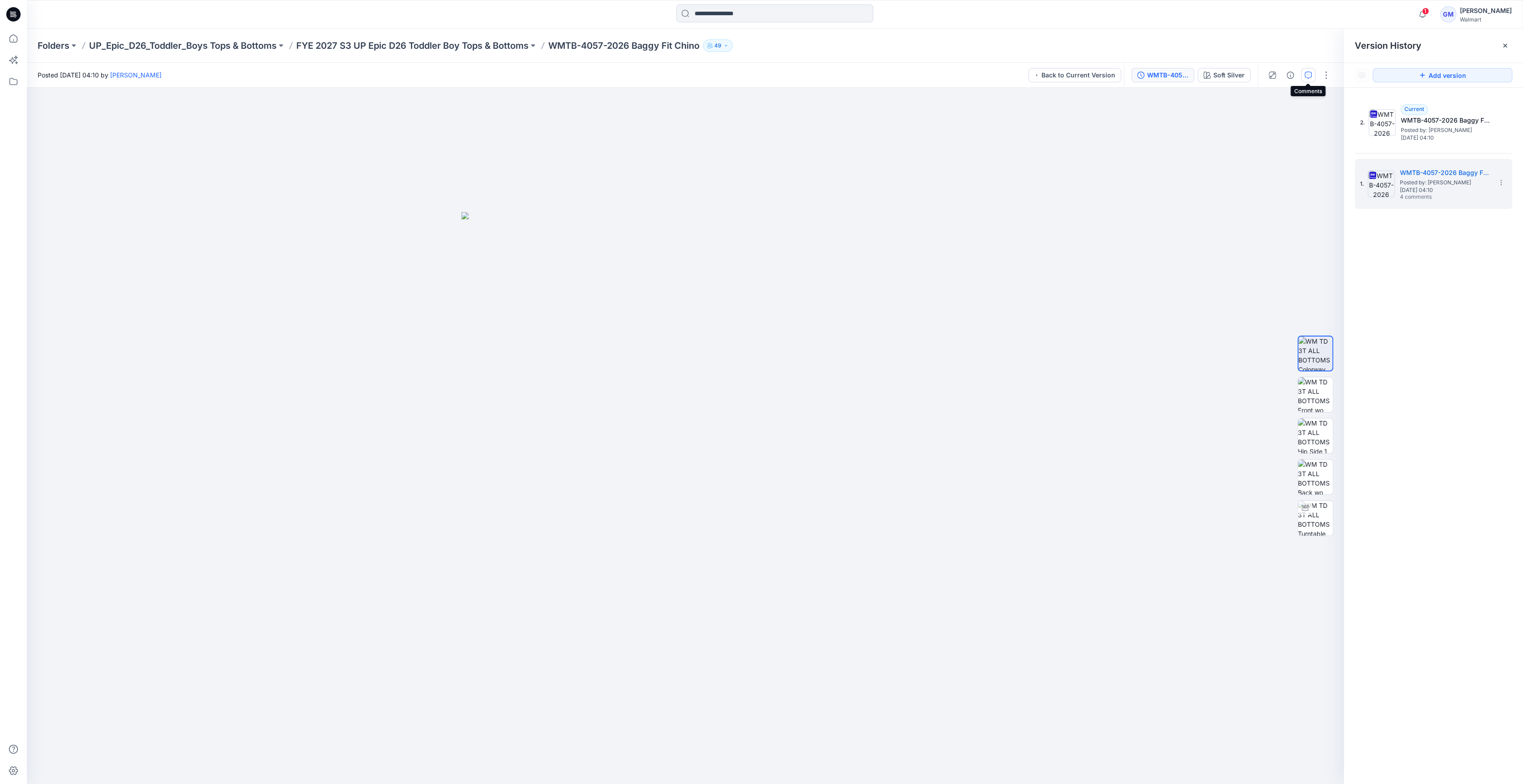
click at [678, 74] on icon "button" at bounding box center [1309, 75] width 8 height 8
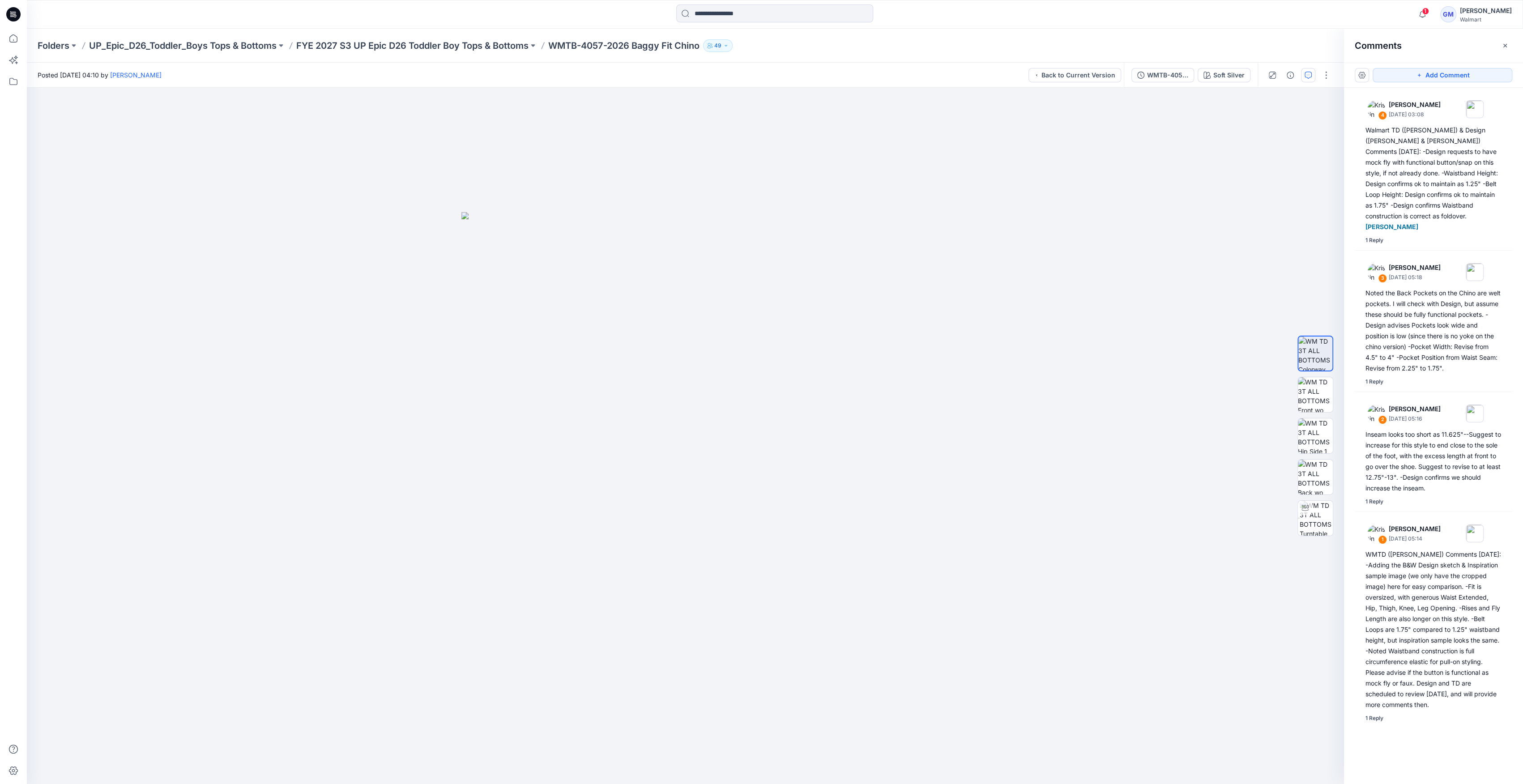
click at [462, 38] on div "Folders UP_Epic_D26_Toddler_Boys Tops & Bottoms FYE 2027 S3 UP Epic D26 Toddler…" at bounding box center [775, 45] width 1497 height 34
click at [456, 43] on p "FYE 2027 S3 UP Epic D26 Toddler Boy Tops & Bottoms" at bounding box center [412, 45] width 232 height 13
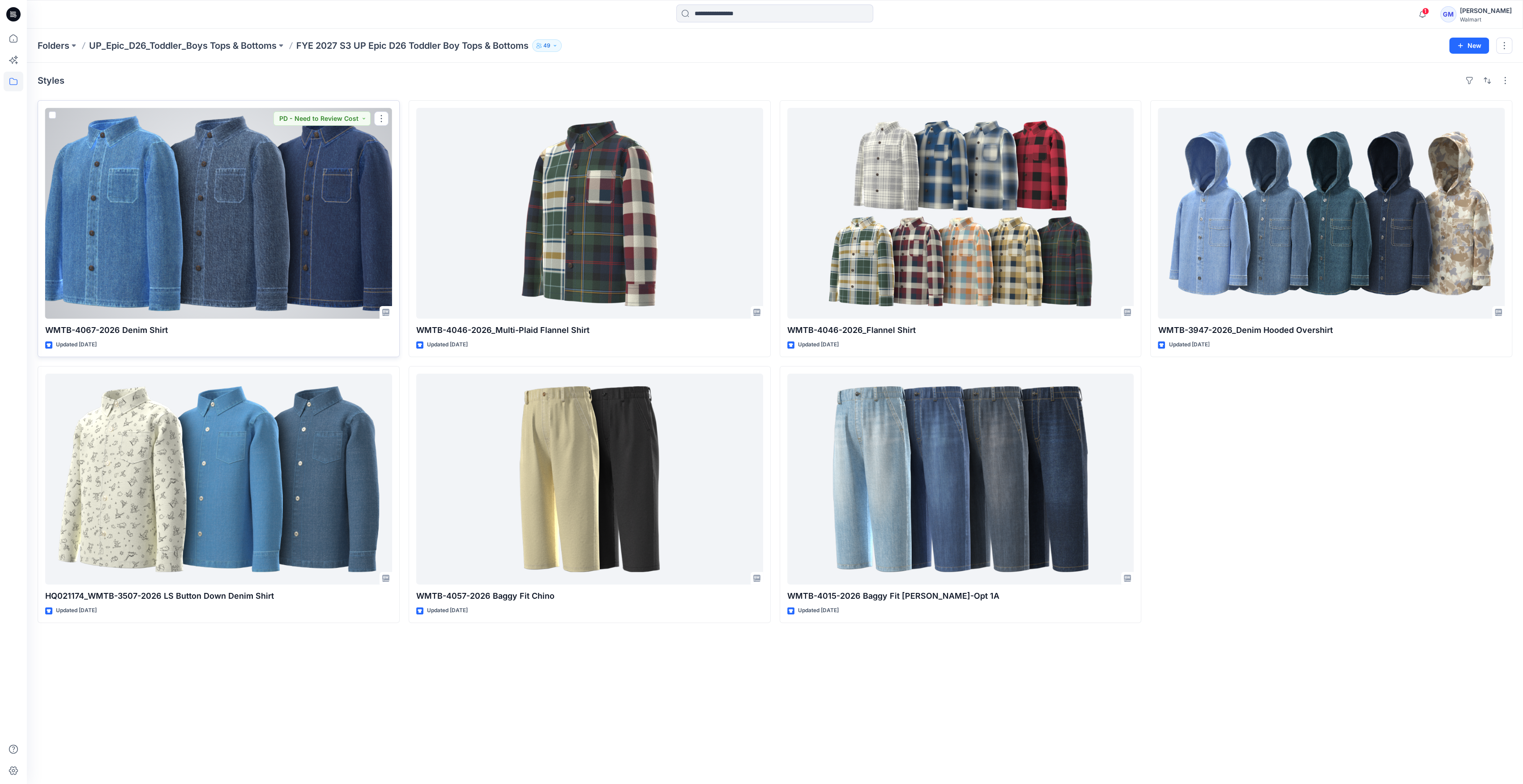
click at [253, 289] on div at bounding box center [218, 213] width 347 height 210
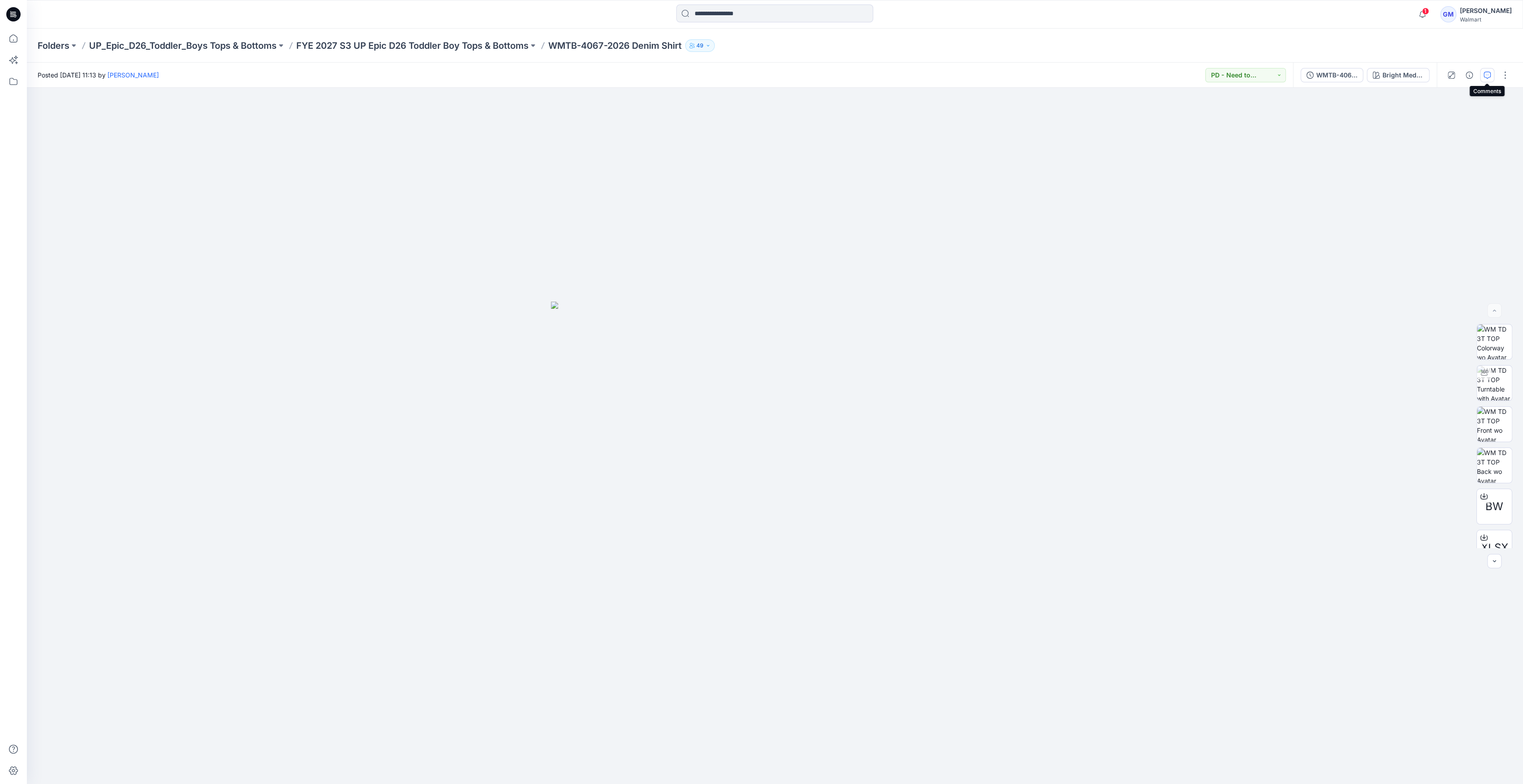
click at [678, 71] on icon "button" at bounding box center [1488, 75] width 8 height 8
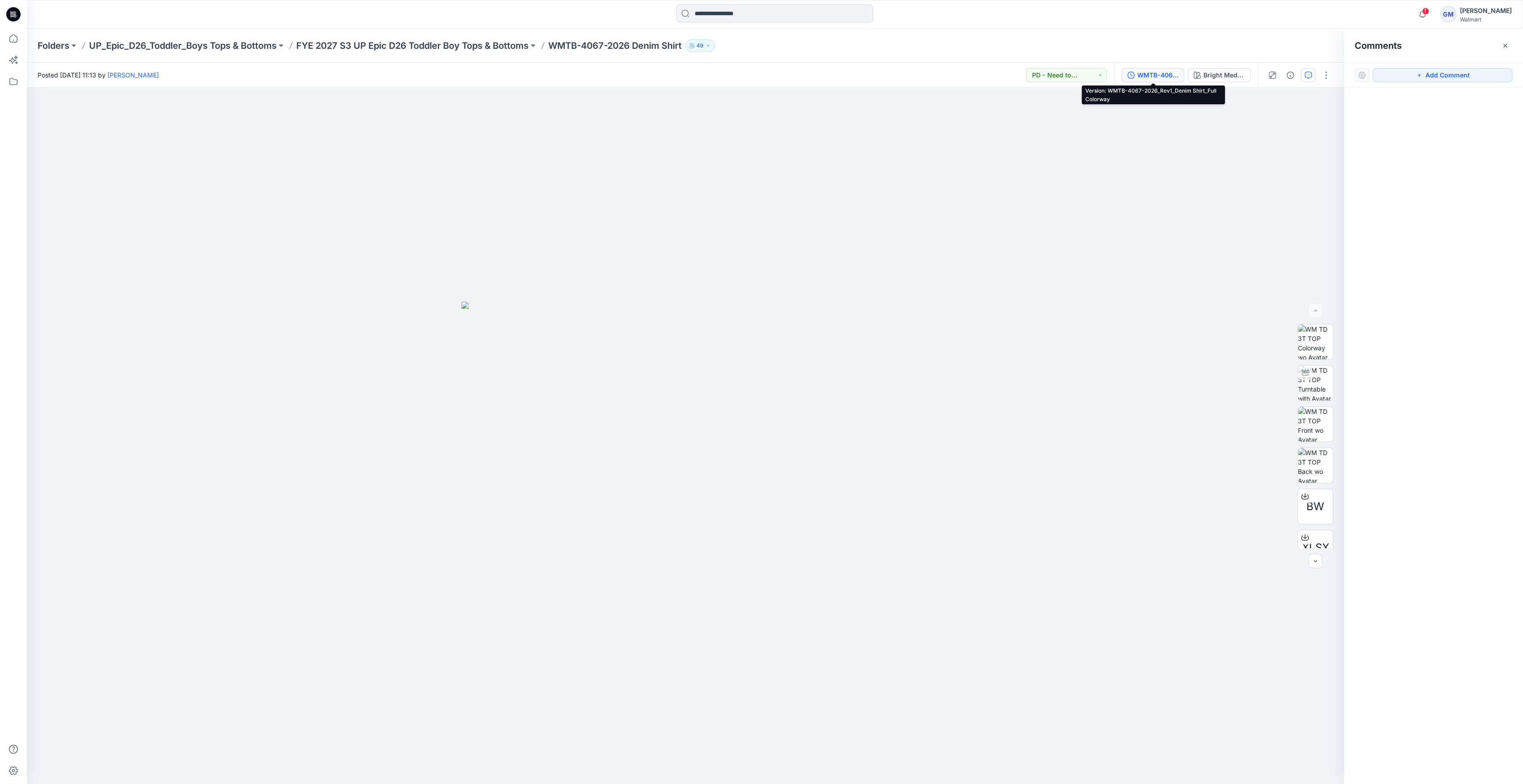
click at [678, 74] on div "WMTB-4067-2026_Rev1_Denim Shirt_Full Colorway" at bounding box center [1158, 74] width 41 height 10
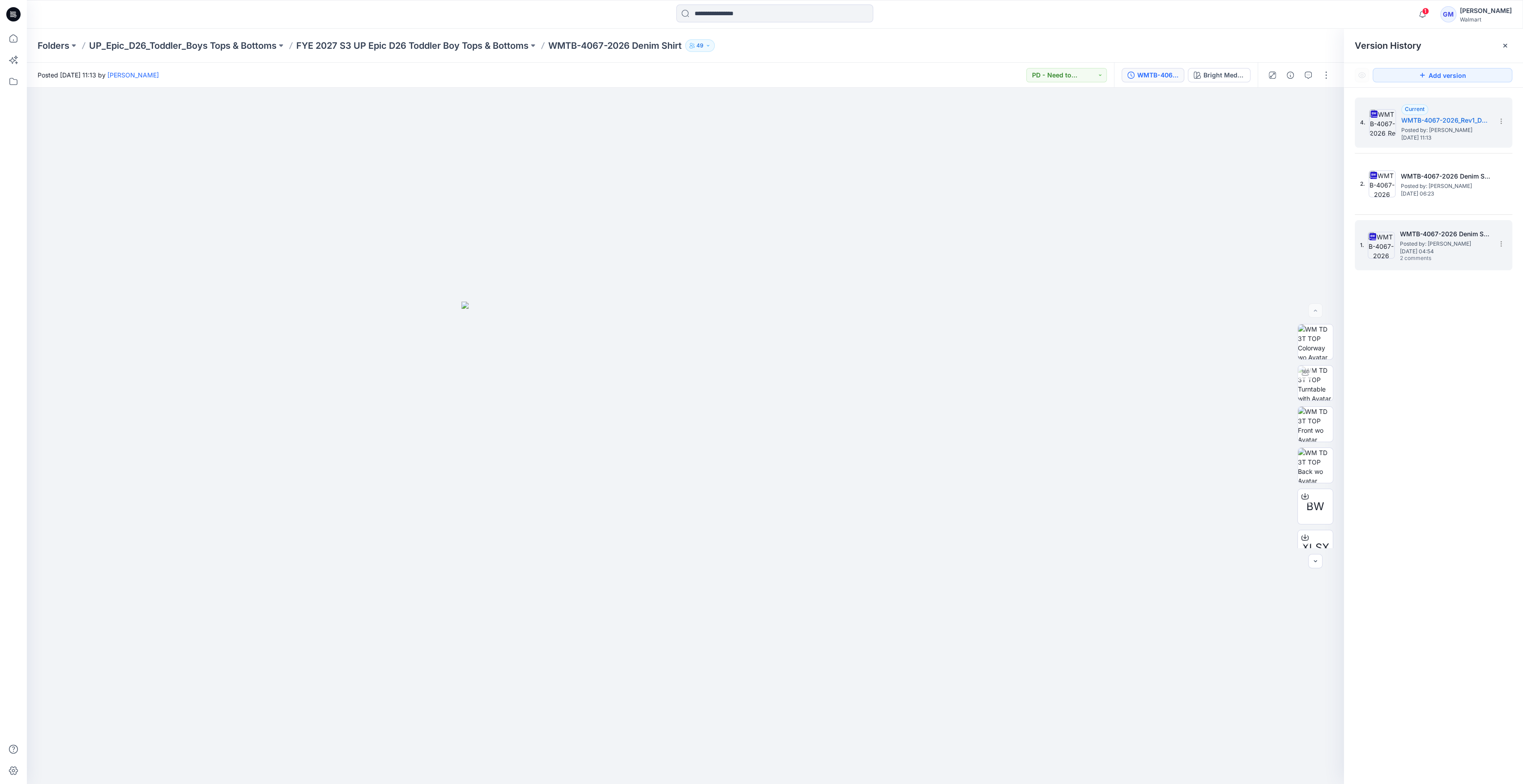
click at [678, 244] on div "1. WMTB-4067-2026 Denim Shirt_Soft Silver Posted by: [PERSON_NAME] [DATE] 04:54…" at bounding box center [1428, 245] width 135 height 43
click at [678, 75] on icon "button" at bounding box center [1309, 75] width 8 height 8
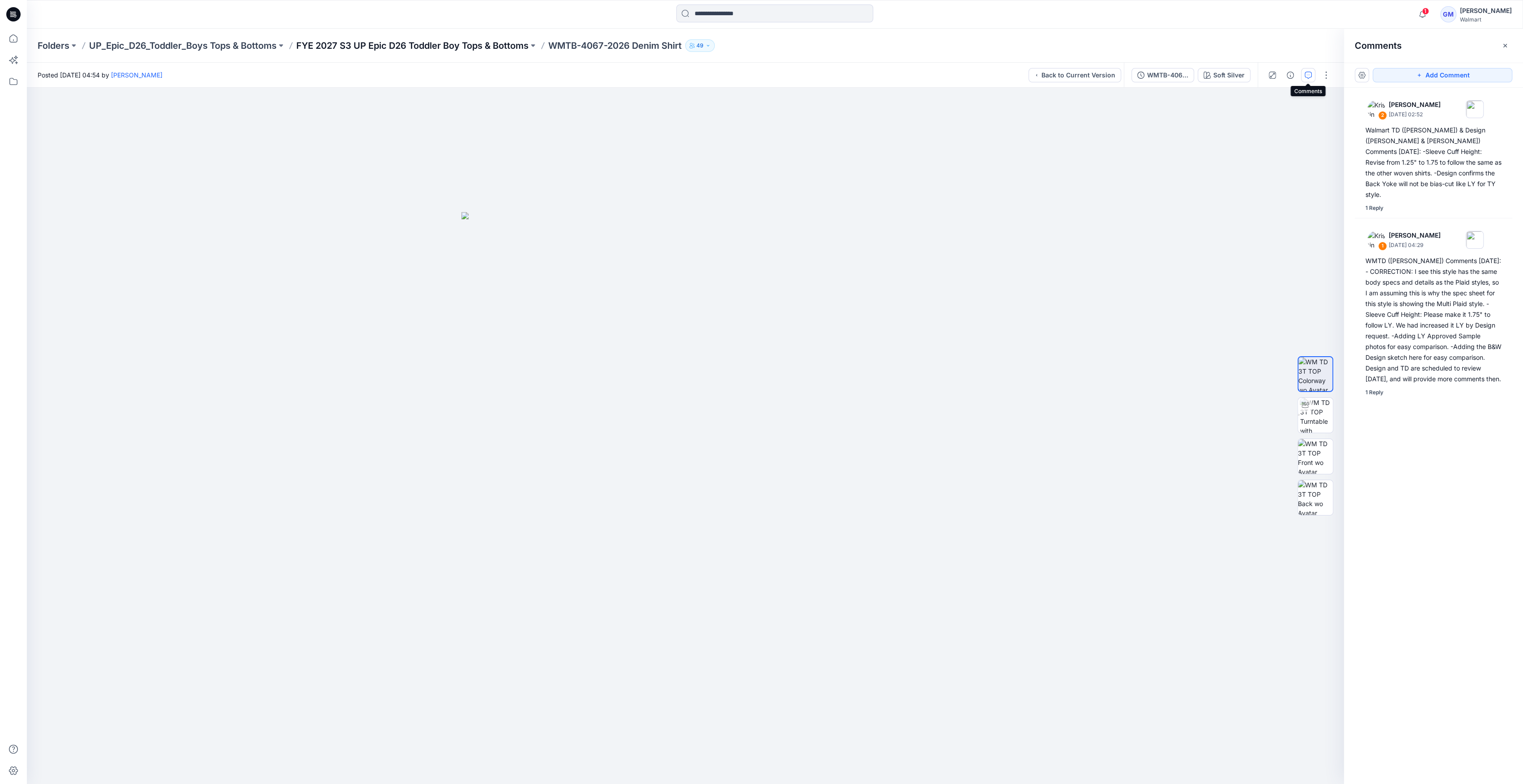
click at [444, 41] on p "FYE 2027 S3 UP Epic D26 Toddler Boy Tops & Bottoms" at bounding box center [412, 45] width 232 height 13
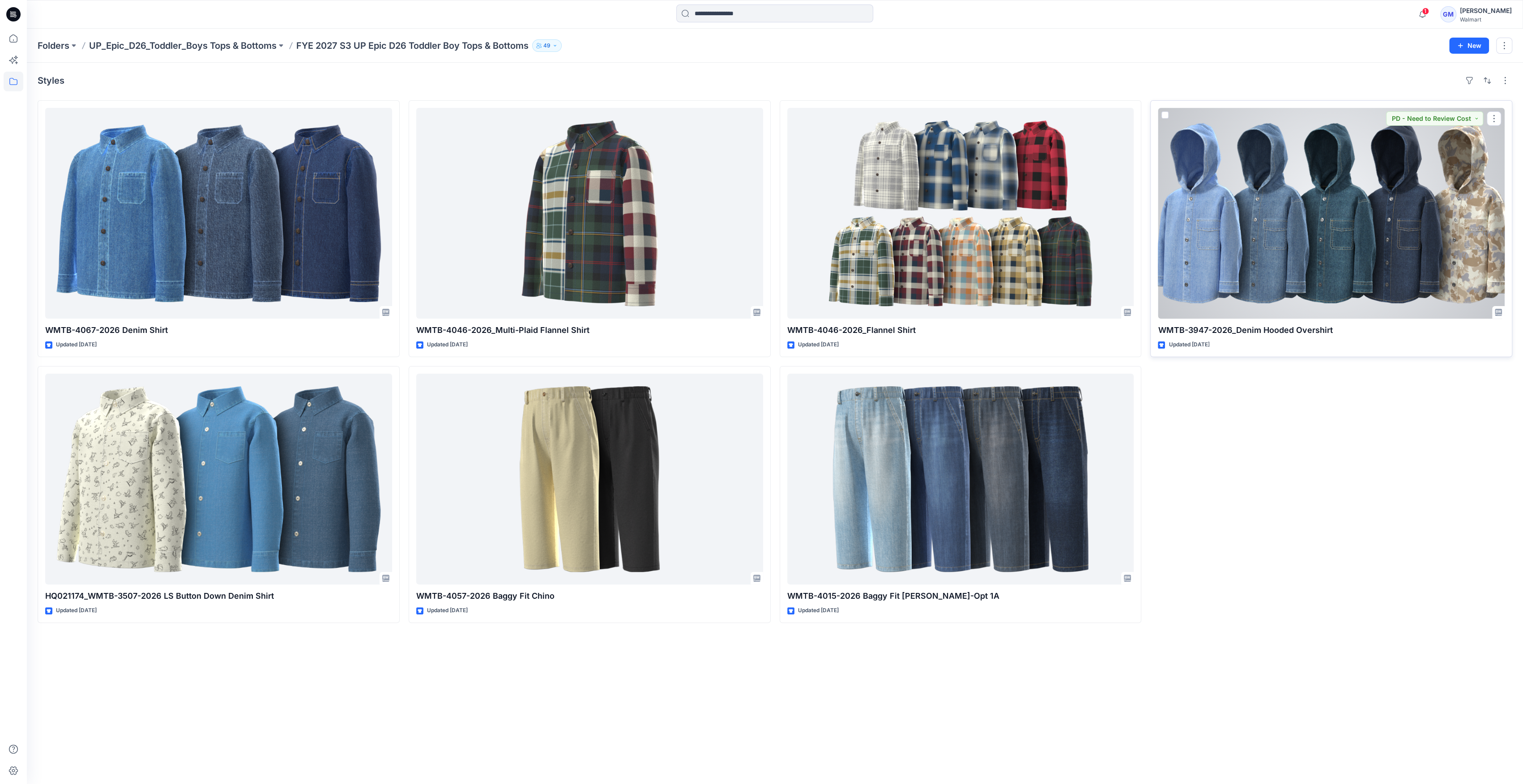
click at [678, 268] on div at bounding box center [1331, 213] width 347 height 210
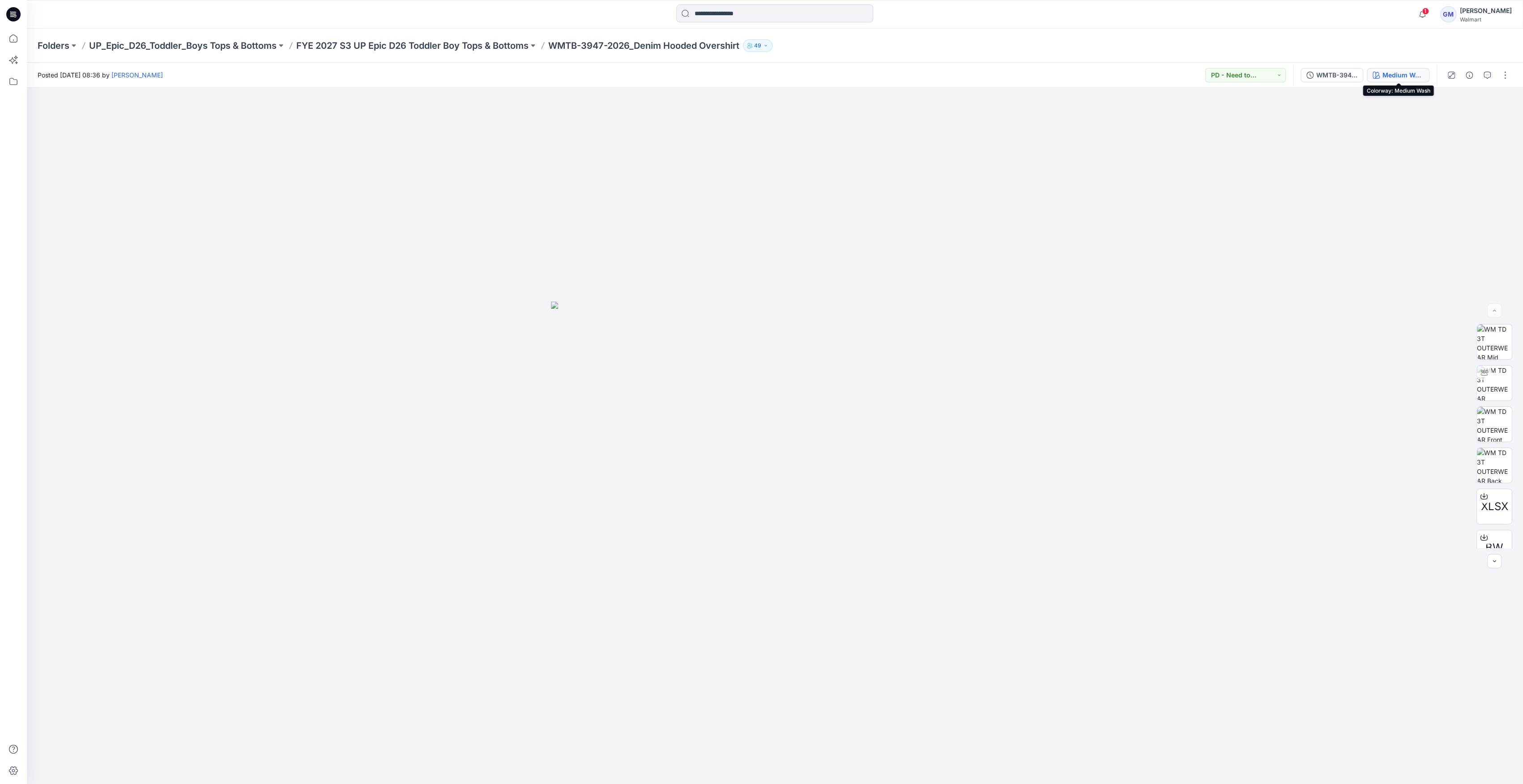
click at [678, 77] on div "Medium Wash" at bounding box center [1403, 74] width 41 height 10
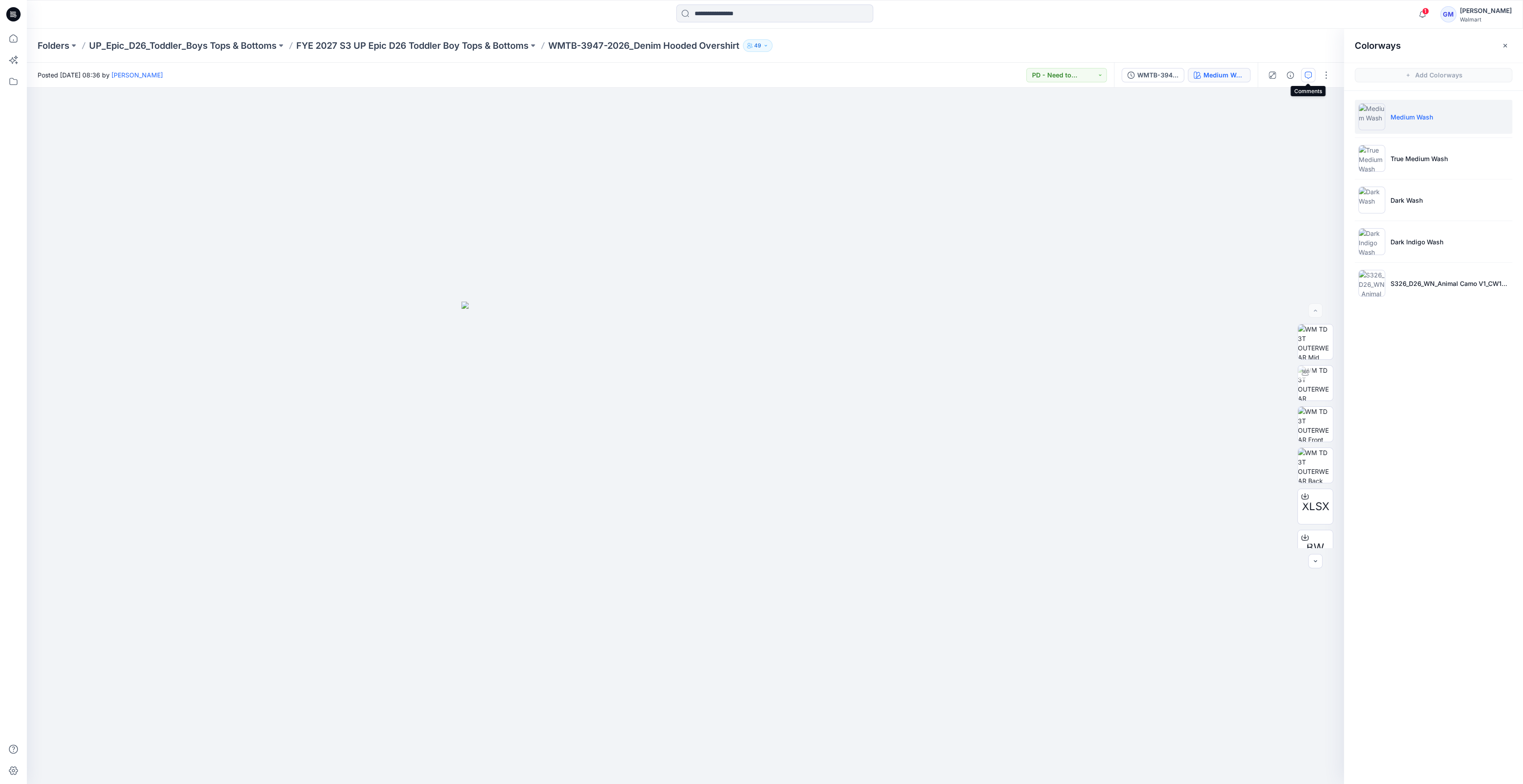
click at [678, 71] on icon "button" at bounding box center [1309, 75] width 8 height 8
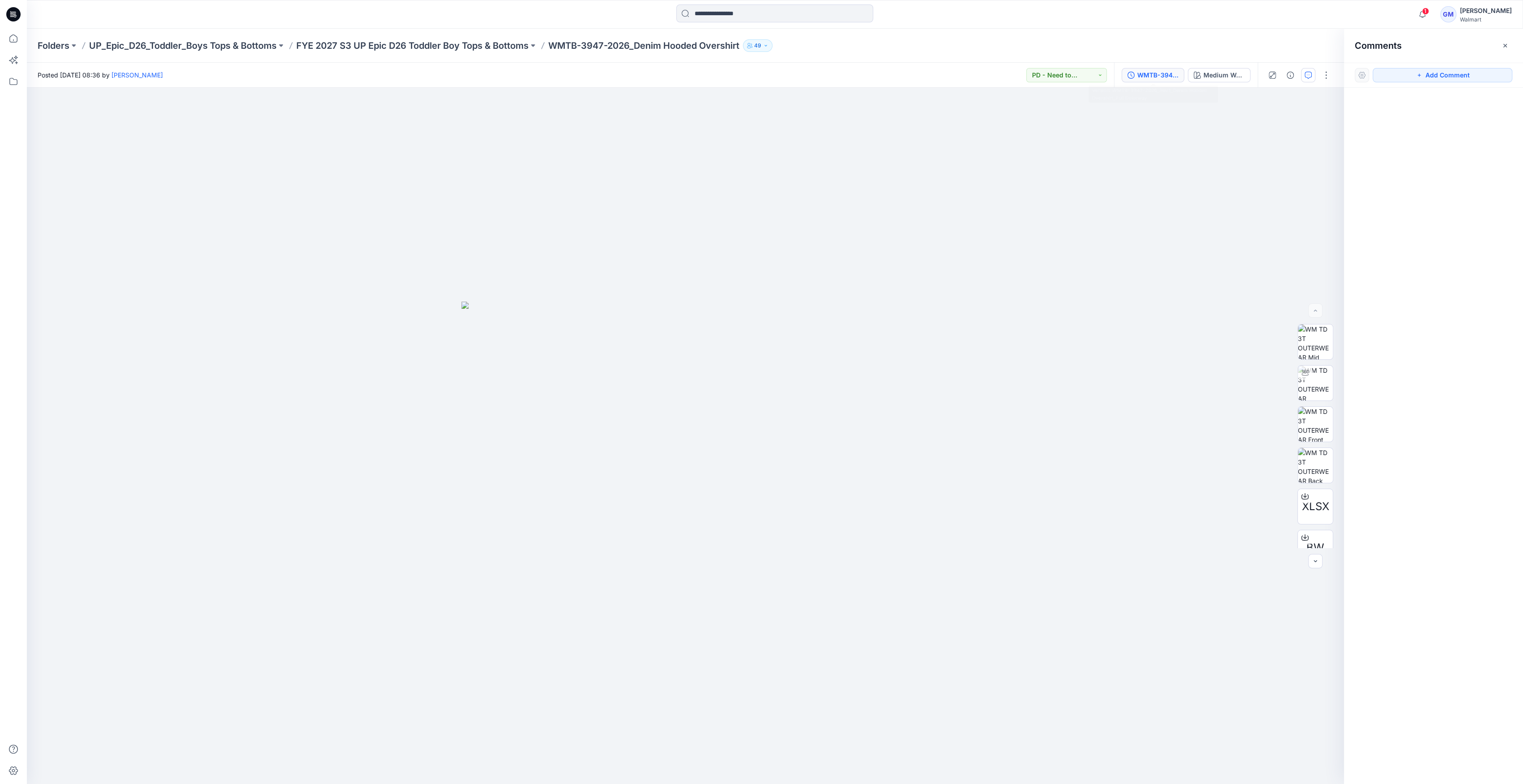
click at [678, 74] on div "WMTB-3947-2026_Rev1_Denim Hooded Overshirt_Full Colorway" at bounding box center [1158, 74] width 41 height 10
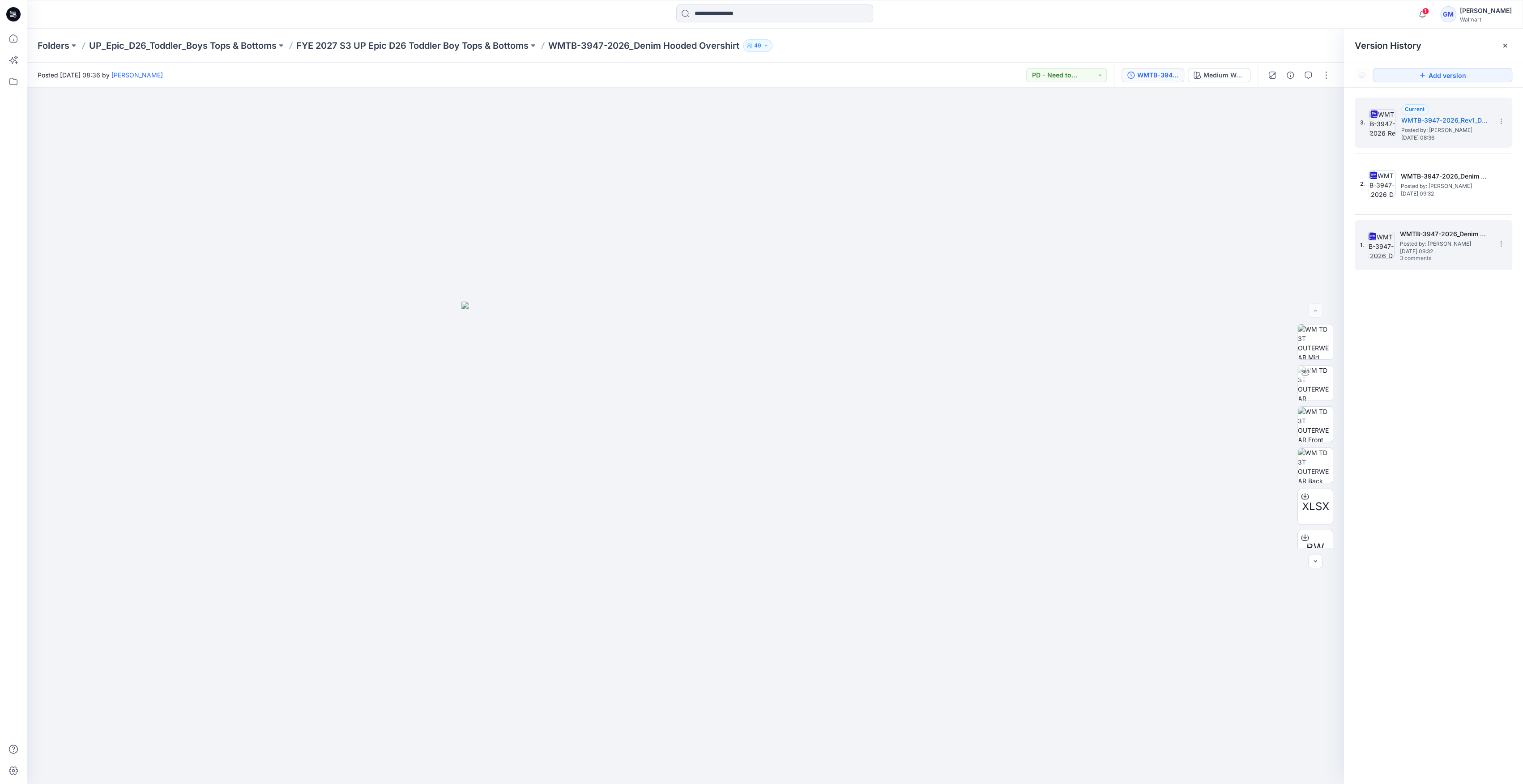
click at [678, 252] on span "[DATE] 09:32" at bounding box center [1445, 251] width 89 height 6
click at [678, 77] on icon "button" at bounding box center [1309, 75] width 8 height 8
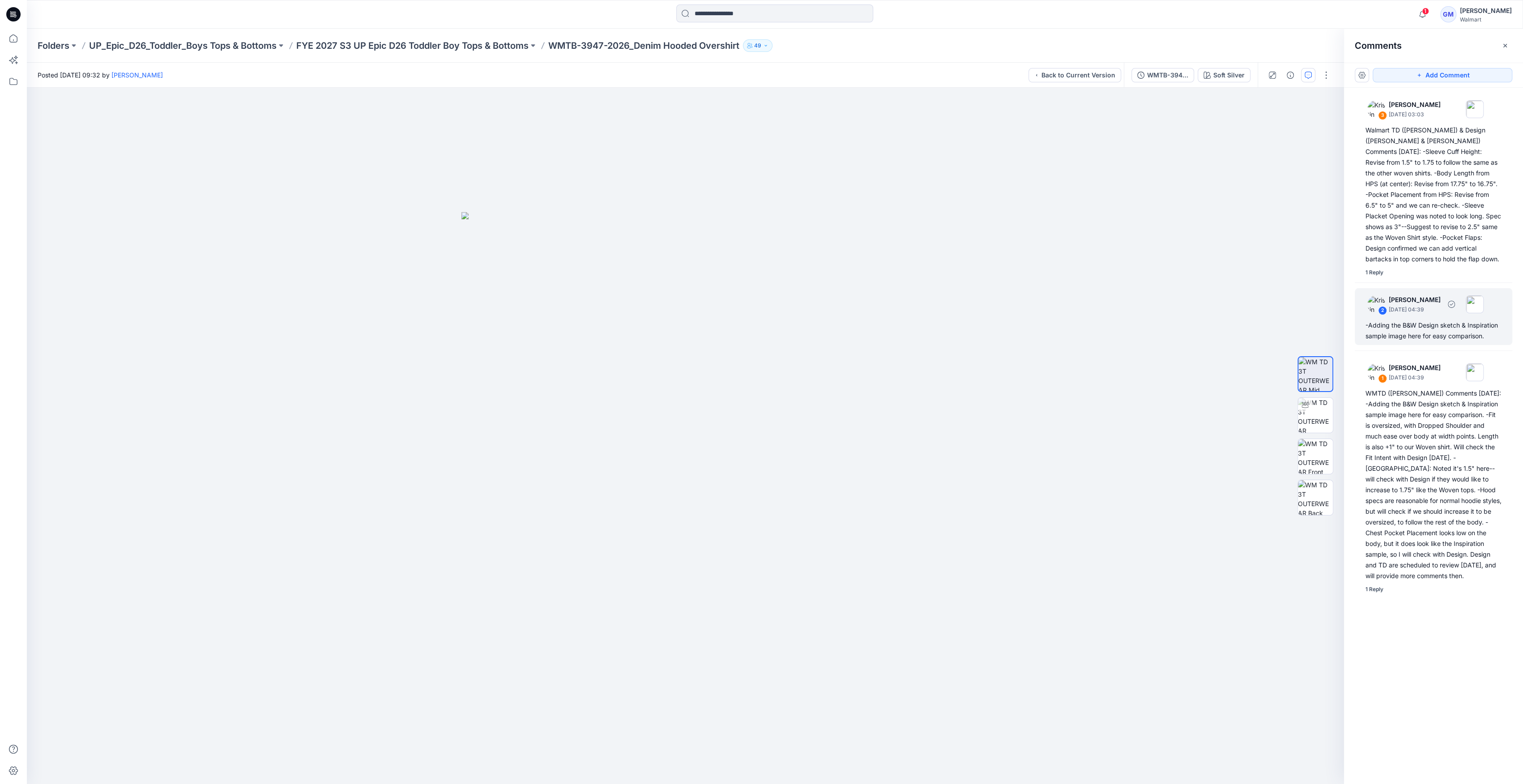
click at [678, 324] on div "-Adding the B&W Design sketch & Inspiration sample image here for easy comparis…" at bounding box center [1434, 331] width 136 height 22
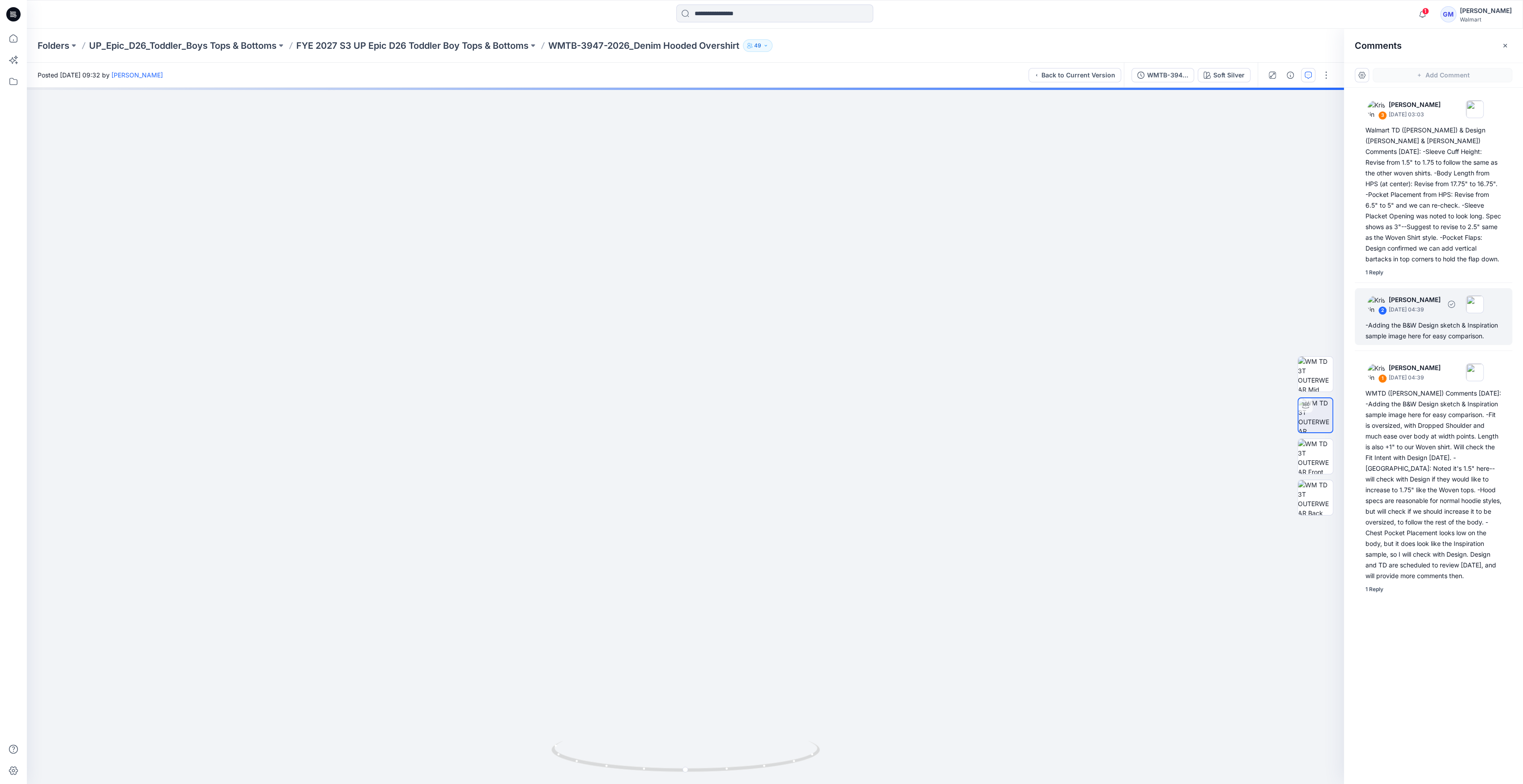
click at [678, 322] on div "-Adding the B&W Design sketch & Inspiration sample image here for easy comparis…" at bounding box center [1434, 331] width 136 height 22
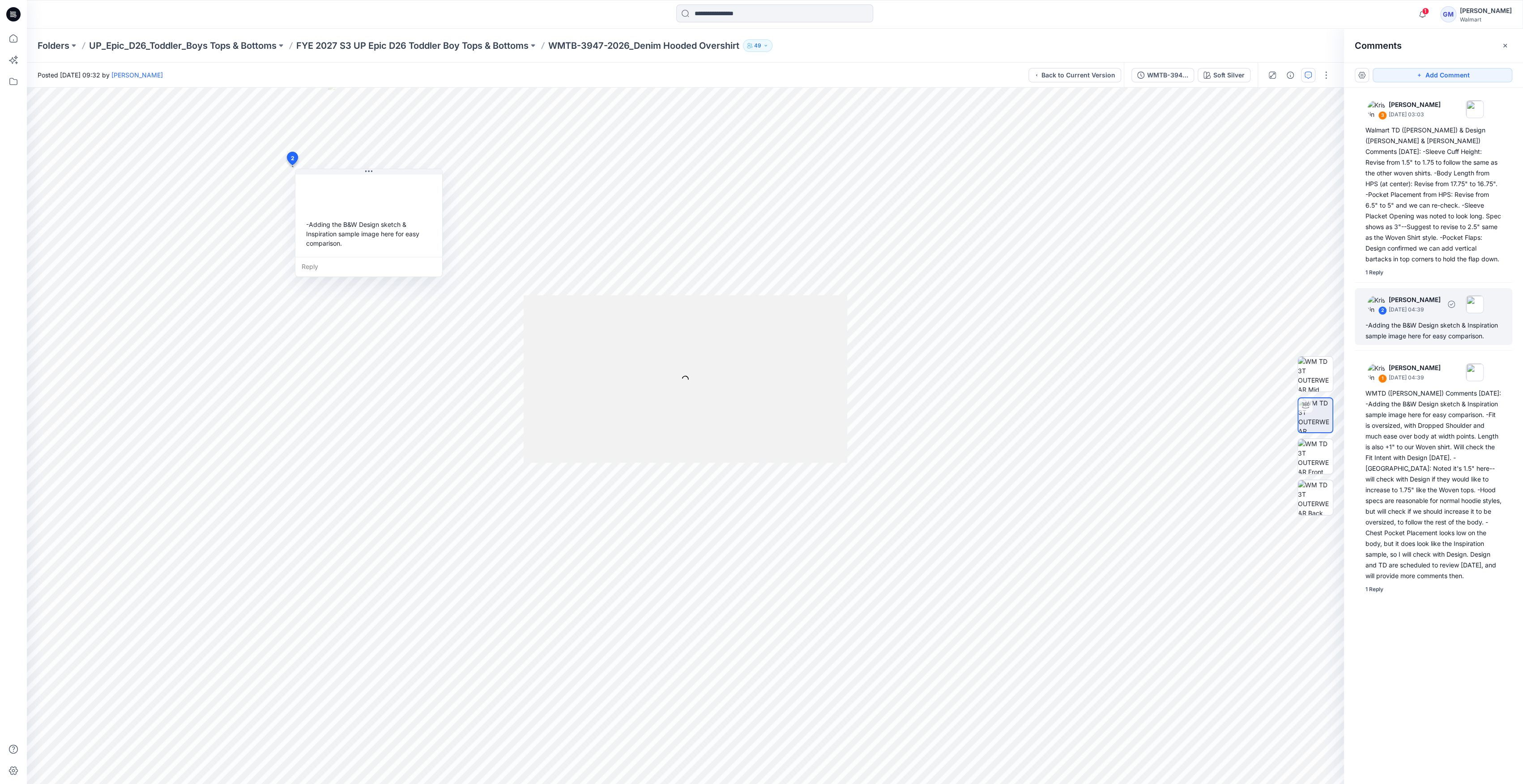
click at [678, 320] on div "-Adding the B&W Design sketch & Inspiration sample image here for easy comparis…" at bounding box center [1434, 331] width 136 height 22
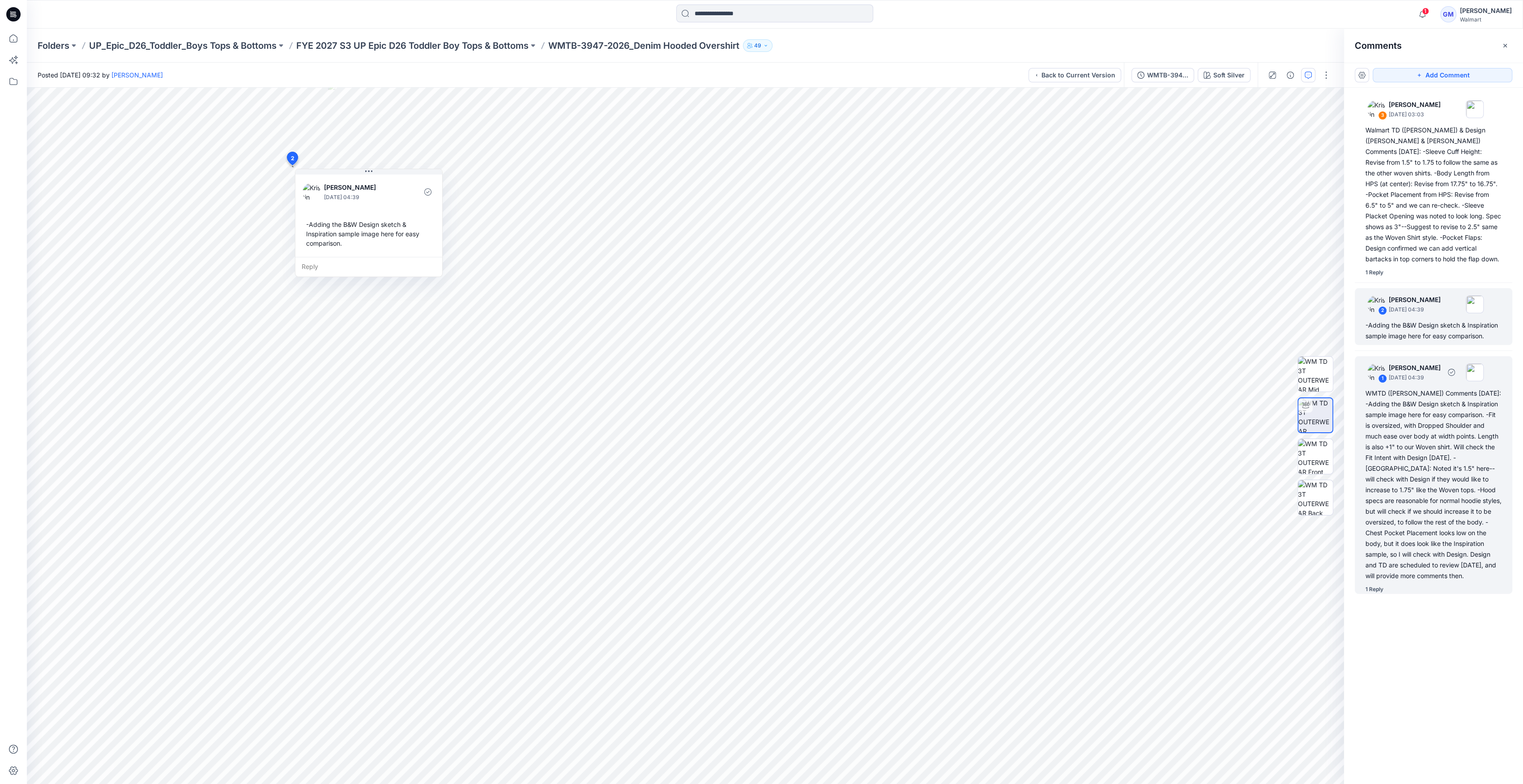
click at [678, 399] on div "WMTD ([PERSON_NAME]) Comments [DATE]: -Adding the B&W Design sketch & Inspirati…" at bounding box center [1434, 484] width 136 height 193
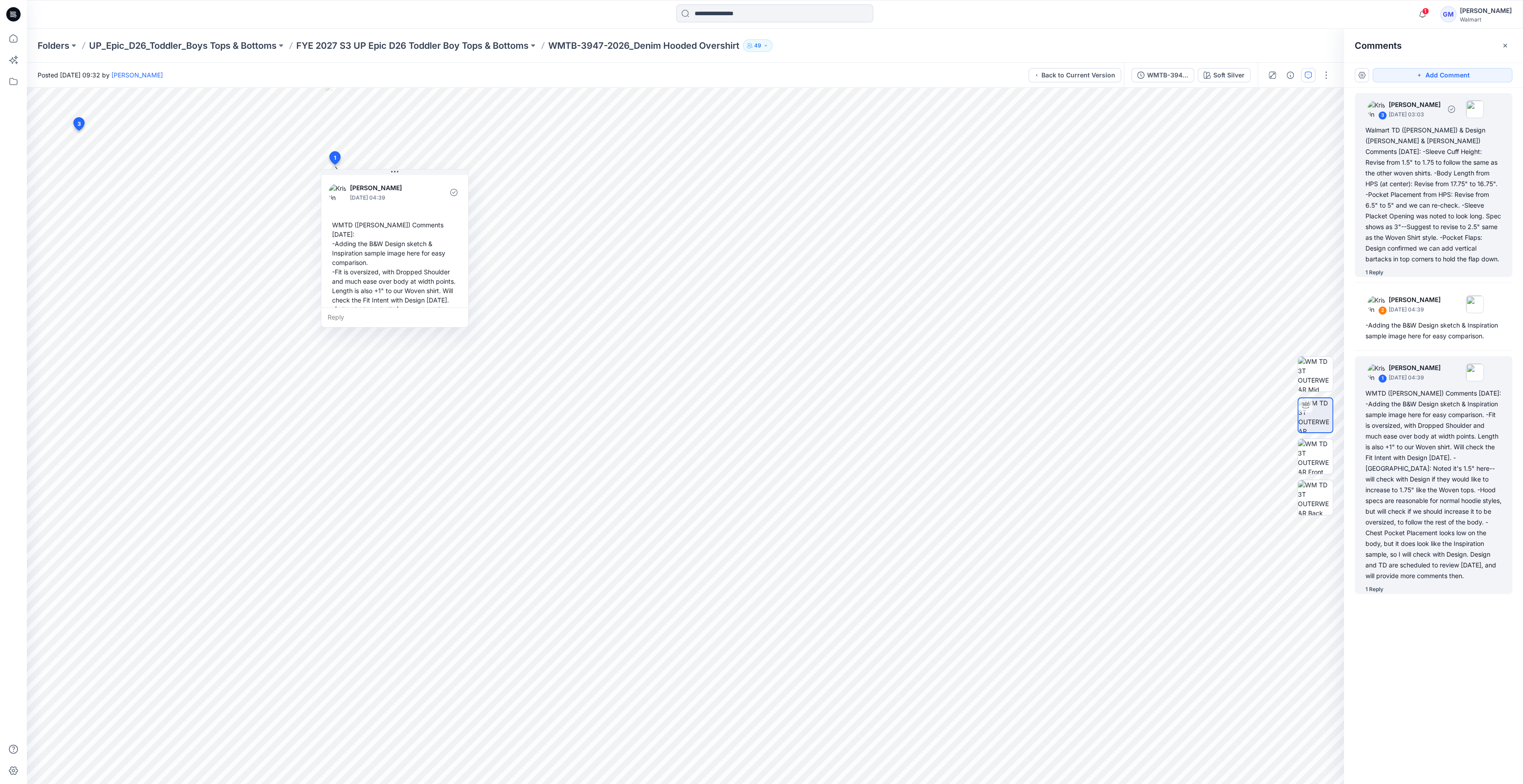
click at [678, 216] on div "Walmart TD ([PERSON_NAME]) & Design ([PERSON_NAME] & [PERSON_NAME]) Comments [D…" at bounding box center [1434, 195] width 136 height 140
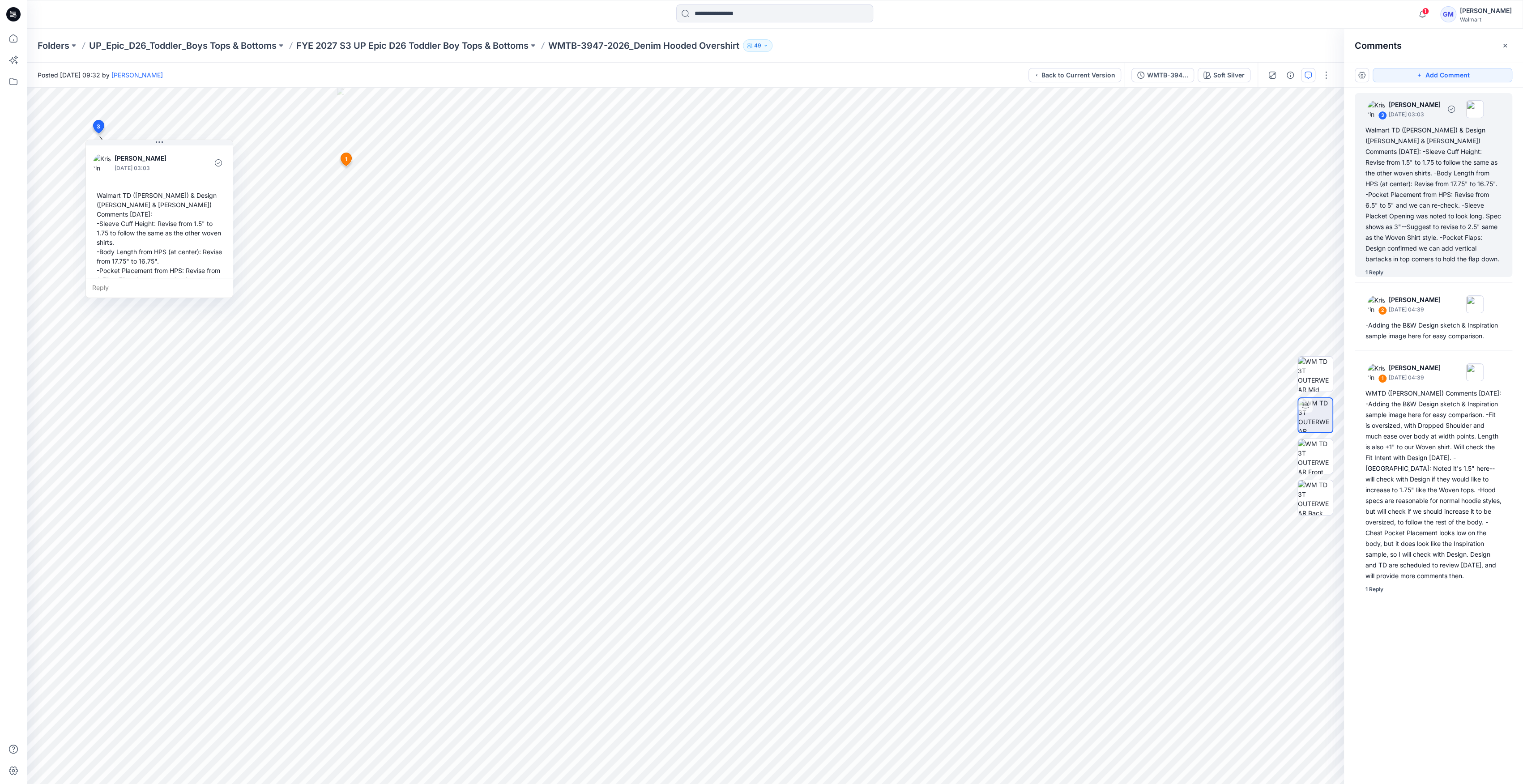
click at [678, 216] on div "Walmart TD ([PERSON_NAME]) & Design ([PERSON_NAME] & [PERSON_NAME]) Comments [D…" at bounding box center [1434, 195] width 136 height 140
